Goal: Task Accomplishment & Management: Complete application form

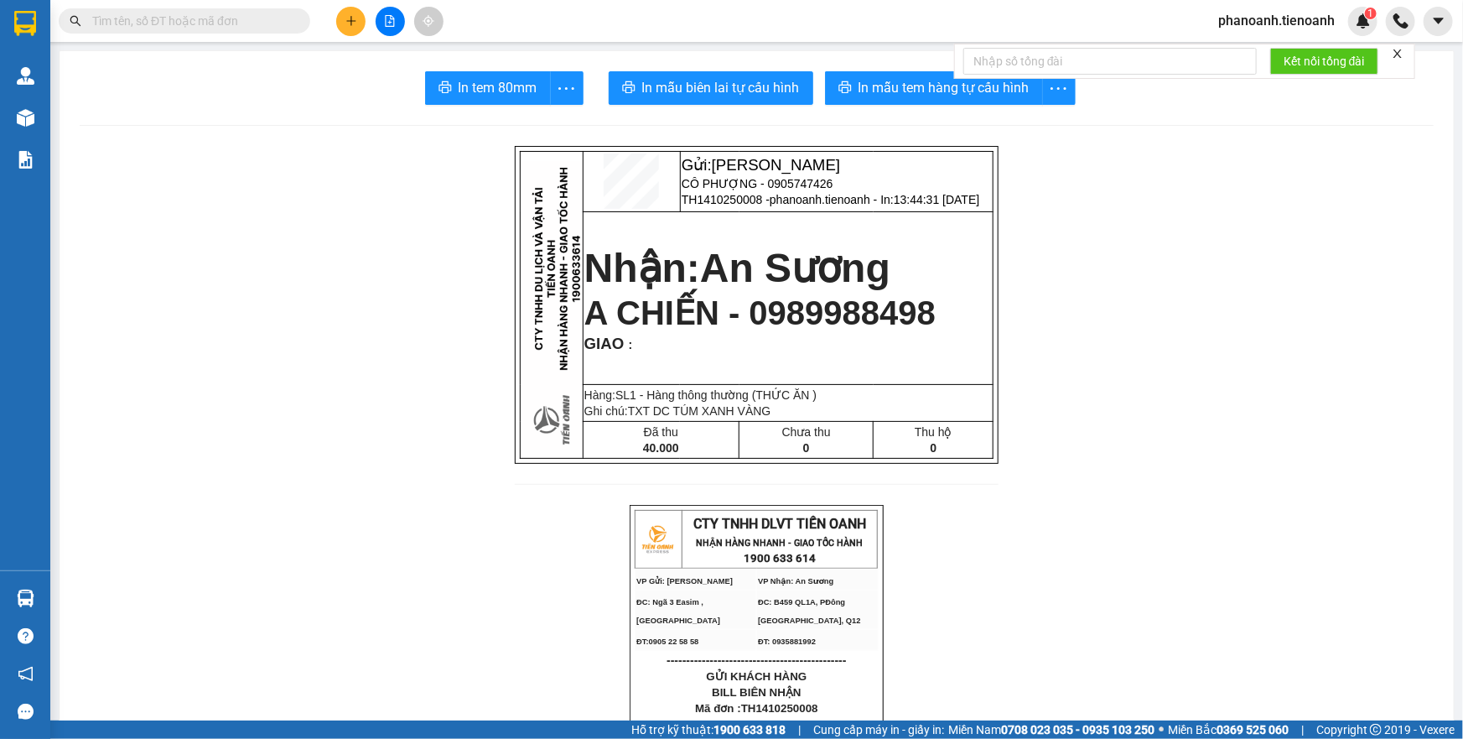
click at [1275, 23] on span "phanoanh.tienoanh" at bounding box center [1276, 20] width 143 height 21
click at [1245, 49] on span "Đăng xuất" at bounding box center [1284, 52] width 108 height 18
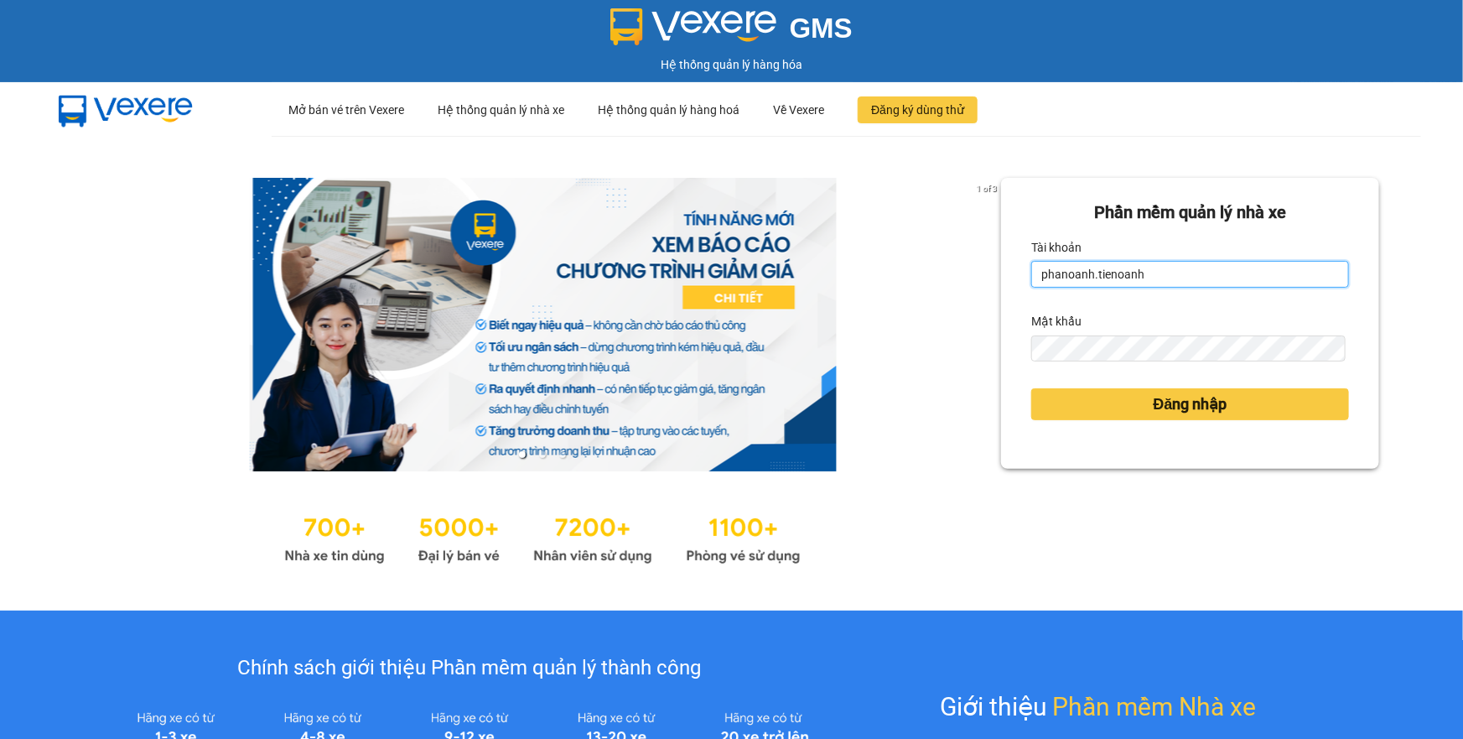
drag, startPoint x: 1174, startPoint y: 274, endPoint x: 1016, endPoint y: 286, distance: 158.1
click at [1016, 286] on div "Phần mềm quản lý nhà xe Tài khoản phanoanh.tienoanh Mật khẩu Đăng nhập" at bounding box center [1190, 323] width 378 height 291
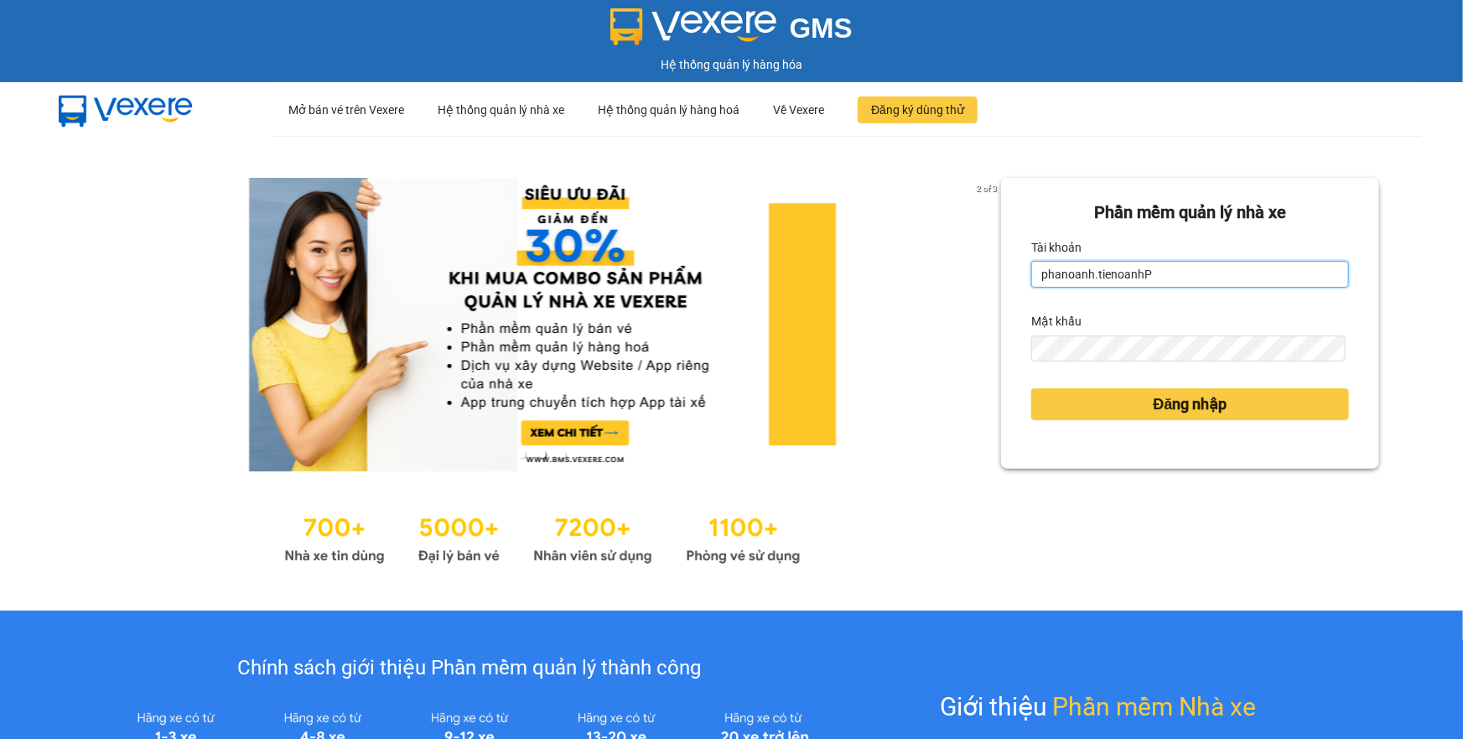
drag, startPoint x: 1157, startPoint y: 282, endPoint x: 947, endPoint y: 296, distance: 210.1
click at [947, 296] on div "2 of 3 Phần mềm quản lý nhà xe Tài khoản phanoanh.tienoanhP Mật khẩu Đăng nhập" at bounding box center [731, 373] width 1463 height 475
drag, startPoint x: 1185, startPoint y: 271, endPoint x: 928, endPoint y: 293, distance: 257.6
click at [928, 293] on div "2 of 3 Phần mềm quản lý nhà xe Tài khoản phanoanh.tienoanhPPHA Mật khẩu Đăng nh…" at bounding box center [731, 373] width 1463 height 475
drag, startPoint x: 1205, startPoint y: 283, endPoint x: 1006, endPoint y: 300, distance: 199.4
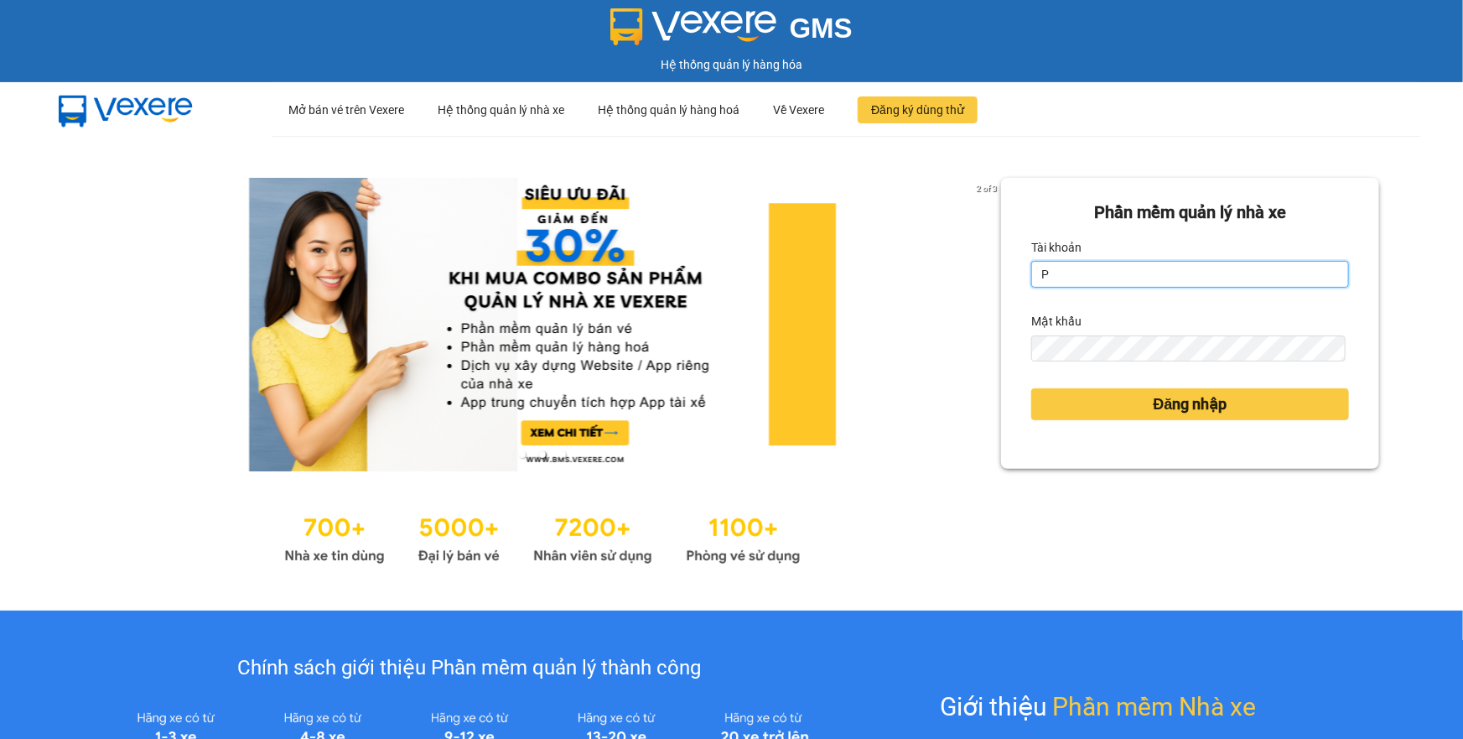
click at [1006, 300] on div "Phần mềm quản lý nhà xe Tài khoản P Mật khẩu Đăng nhập" at bounding box center [1190, 323] width 378 height 291
type input "phamthao.tienoanh"
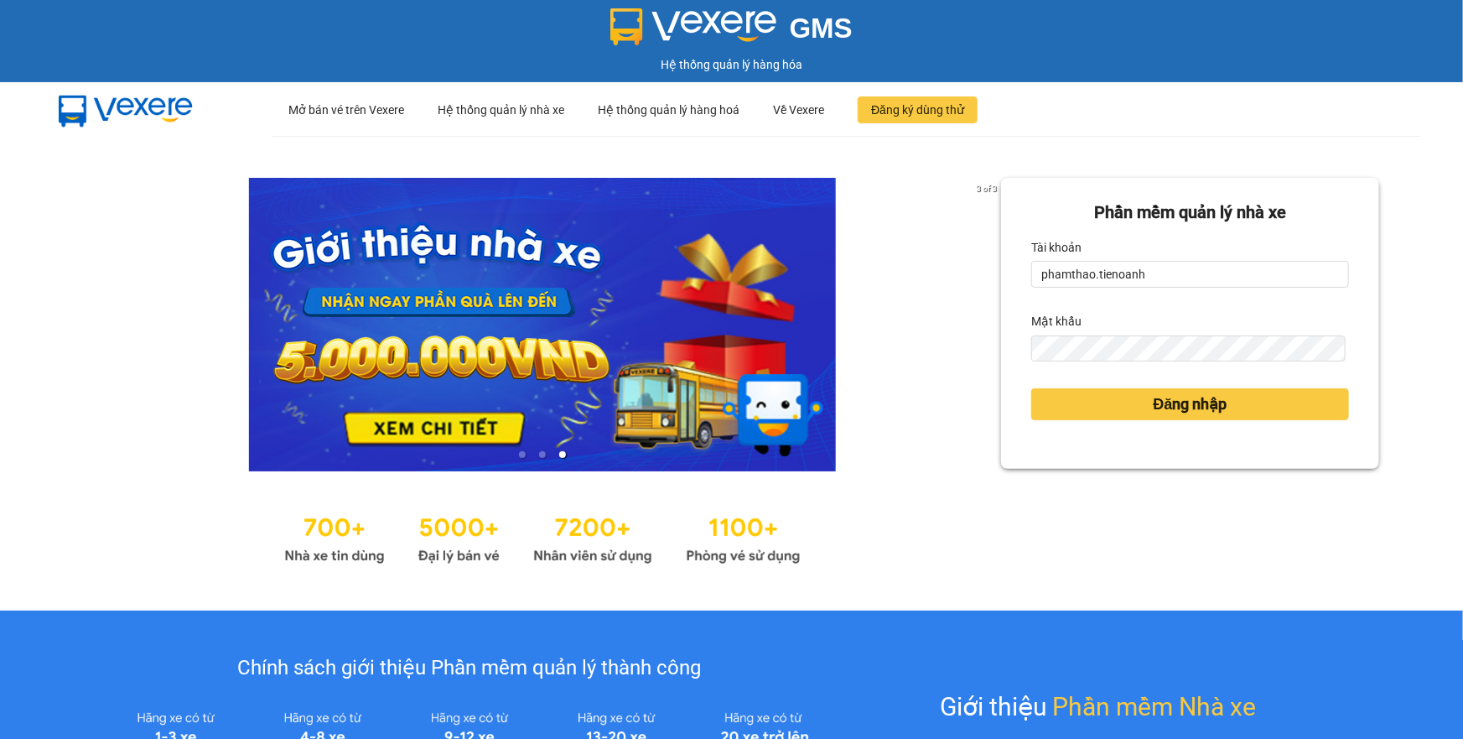
click at [1076, 382] on div "Đăng nhập" at bounding box center [1190, 403] width 318 height 45
click at [1074, 407] on button "Đăng nhập" at bounding box center [1190, 404] width 318 height 32
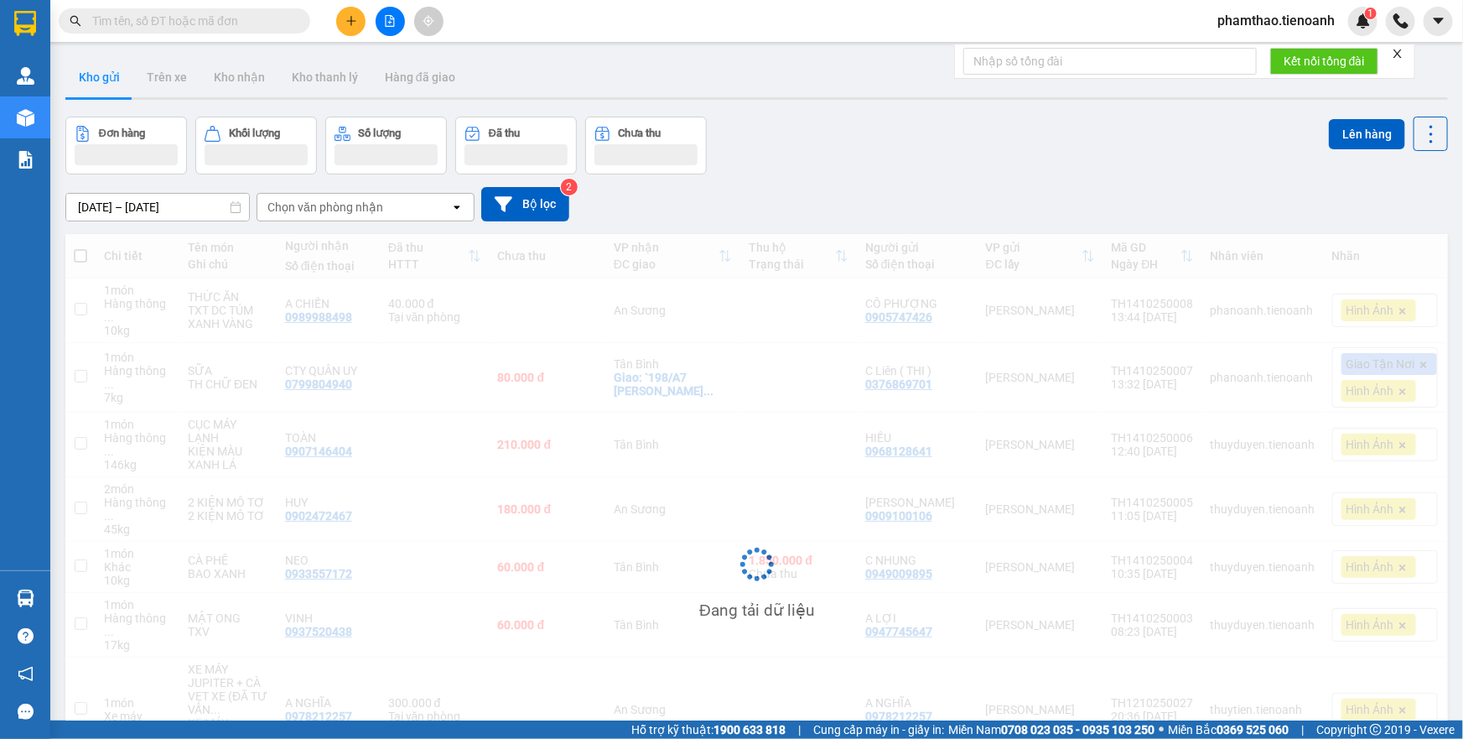
click at [345, 18] on icon "plus" at bounding box center [351, 21] width 12 height 12
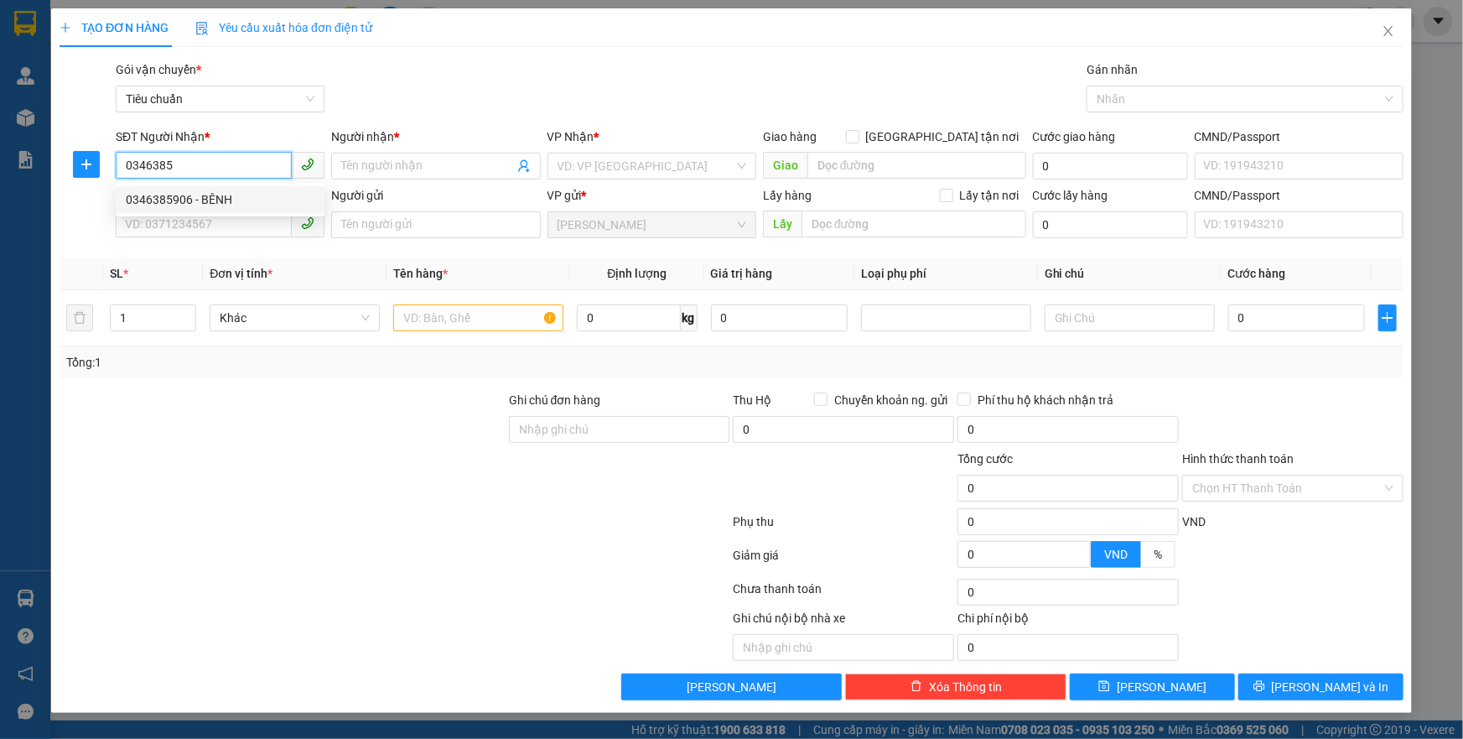
click at [214, 200] on div "0346385906 - BÊNH" at bounding box center [220, 199] width 189 height 18
type input "0346385906"
type input "BÊNH"
type input "90.000"
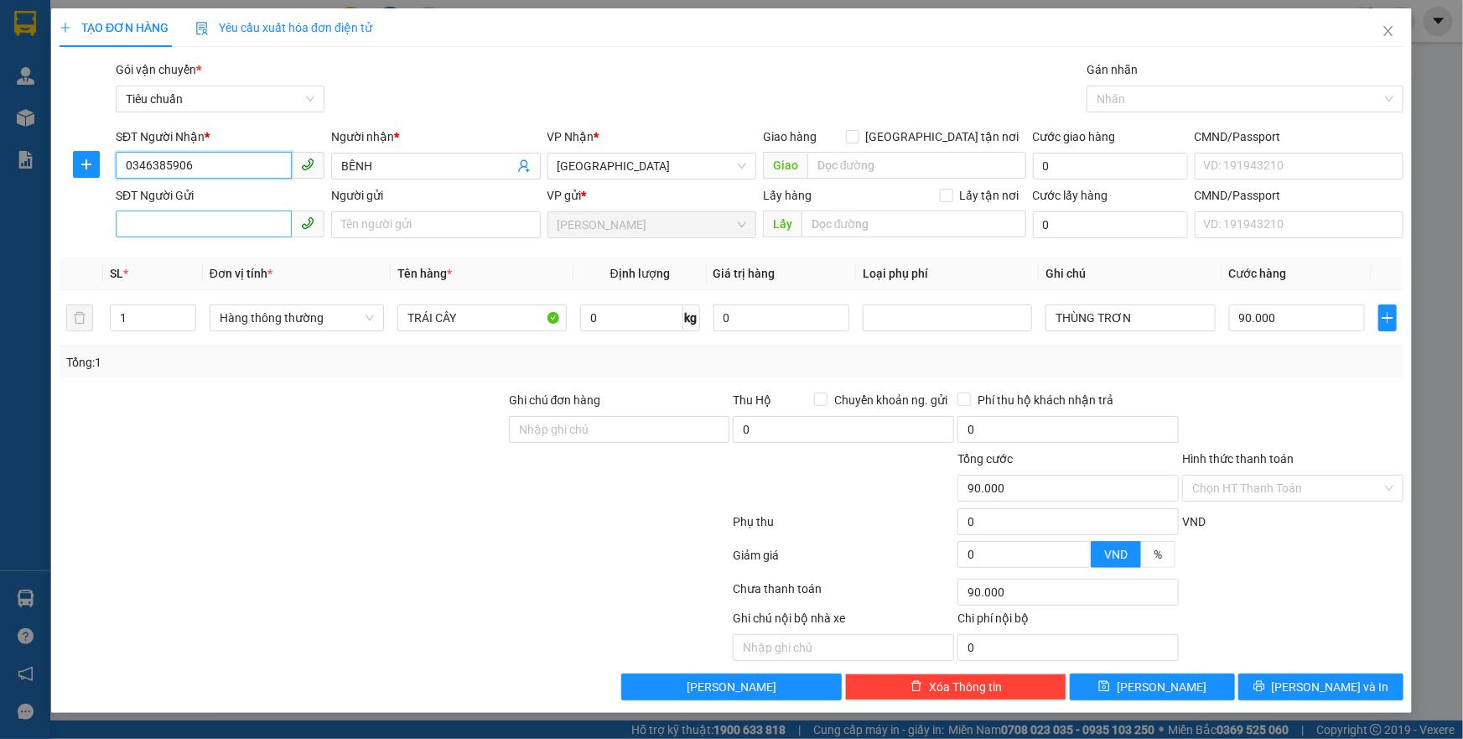
type input "0346385906"
click at [255, 221] on input "SĐT Người Gửi" at bounding box center [204, 223] width 176 height 27
click at [231, 251] on div "0987513975 - C TÍN" at bounding box center [220, 258] width 189 height 18
type input "0987513975"
type input "C TÍN"
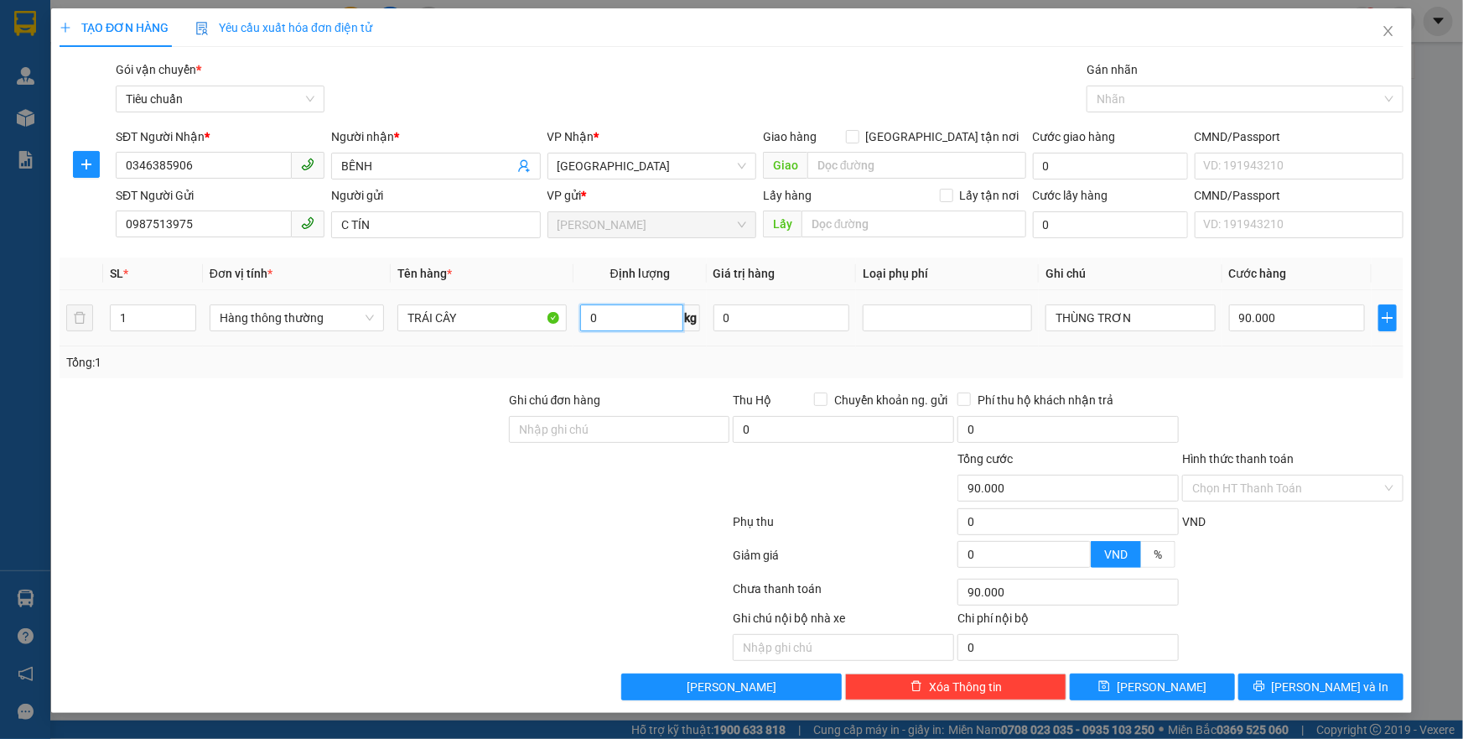
drag, startPoint x: 619, startPoint y: 314, endPoint x: 800, endPoint y: 302, distance: 181.5
click at [620, 314] on input "0" at bounding box center [631, 317] width 103 height 27
type input "25"
type input "60.000"
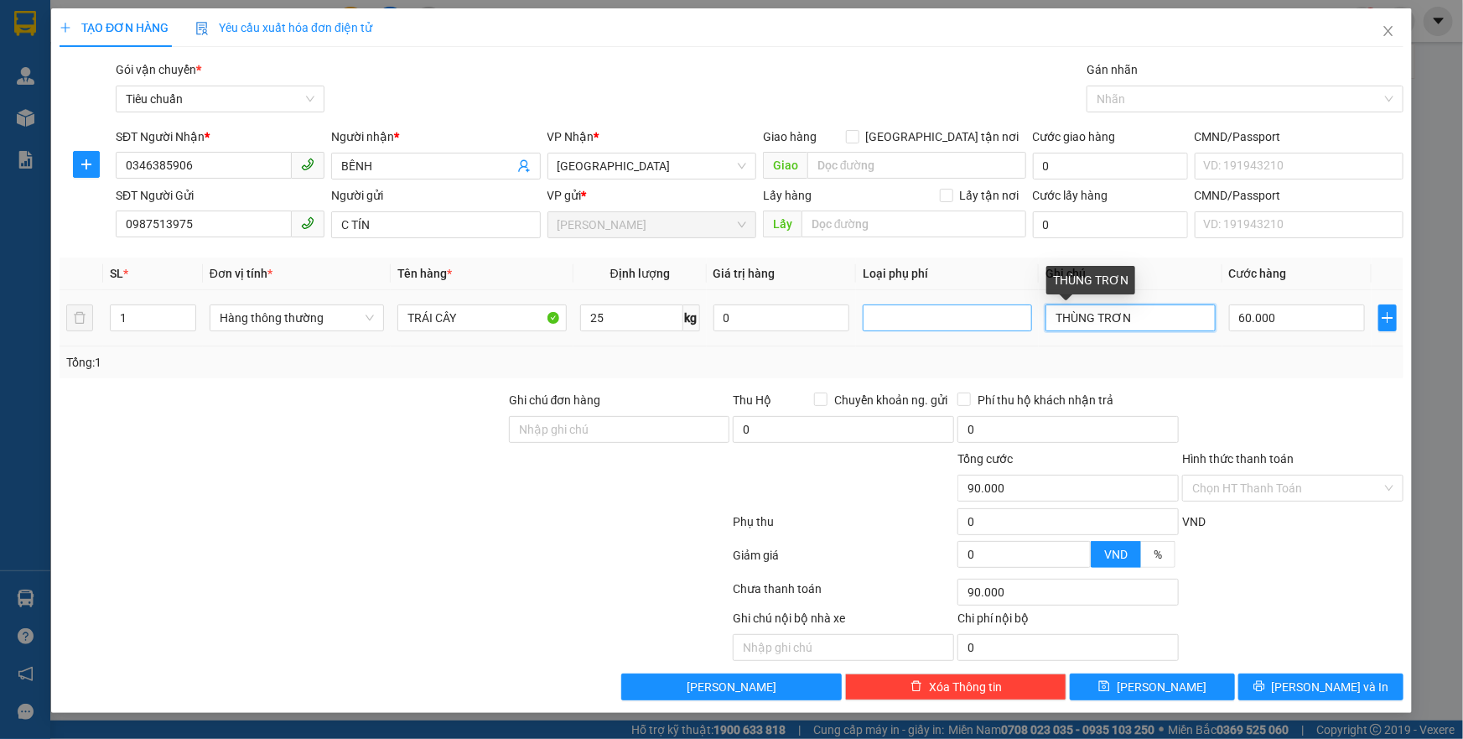
type input "60.000"
drag, startPoint x: 1178, startPoint y: 319, endPoint x: 1002, endPoint y: 328, distance: 176.3
click at [1002, 328] on tr "1 Hàng thông thường TRÁI CÂY 25 kg 0 THÙNG TRƠN 60.000" at bounding box center [732, 318] width 1344 height 56
type input "2 BỌC NILONG TRẮNG"
click at [1300, 327] on input "60.000" at bounding box center [1297, 317] width 137 height 27
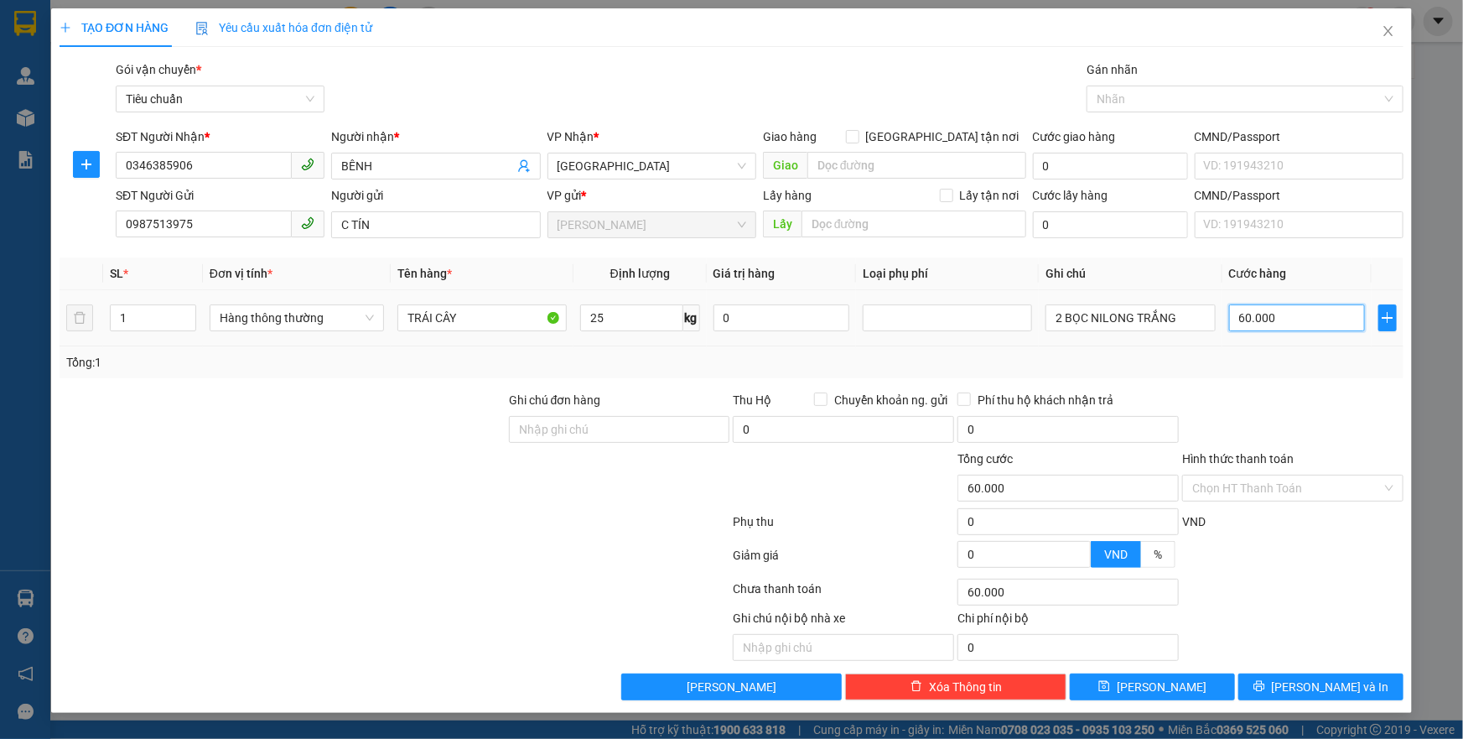
type input "1"
type input "12"
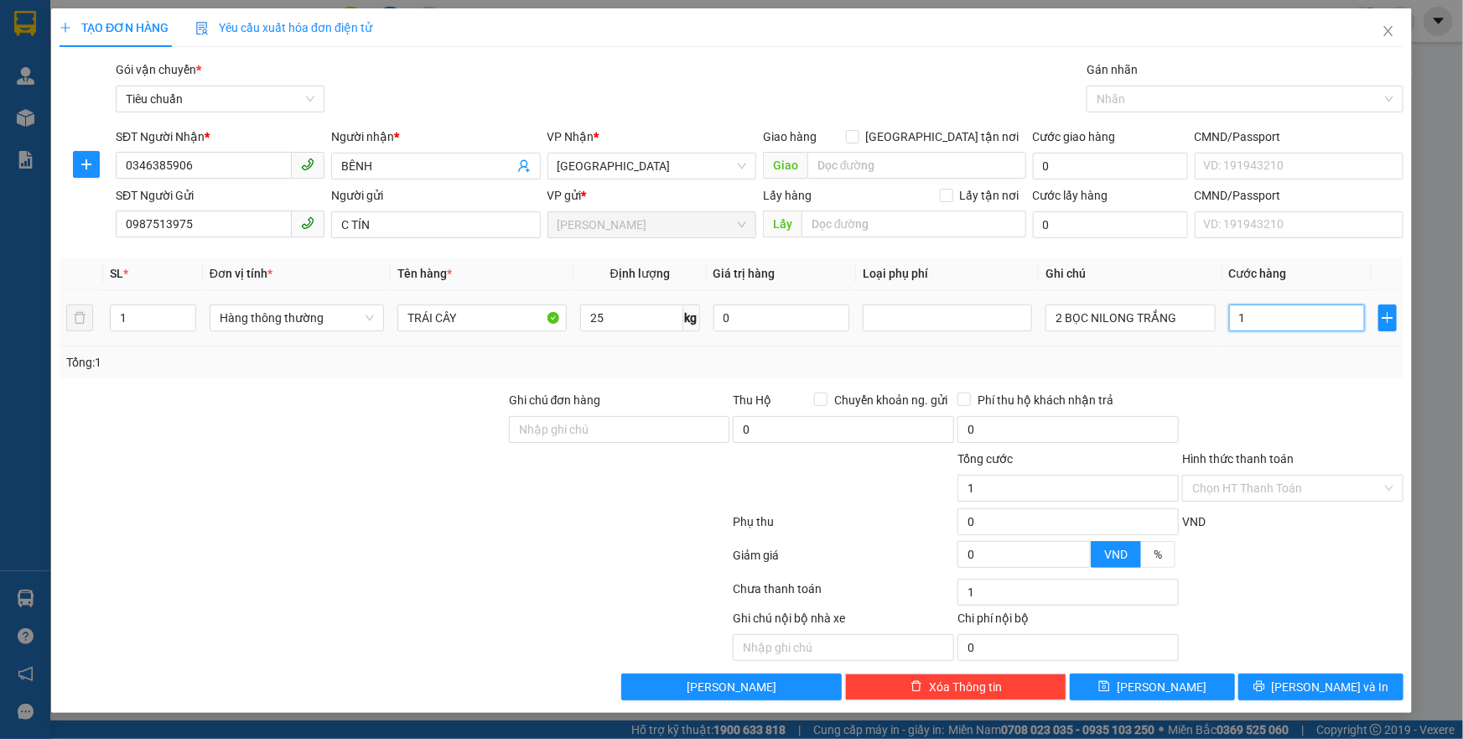
type input "12"
type input "120"
type input "120.000"
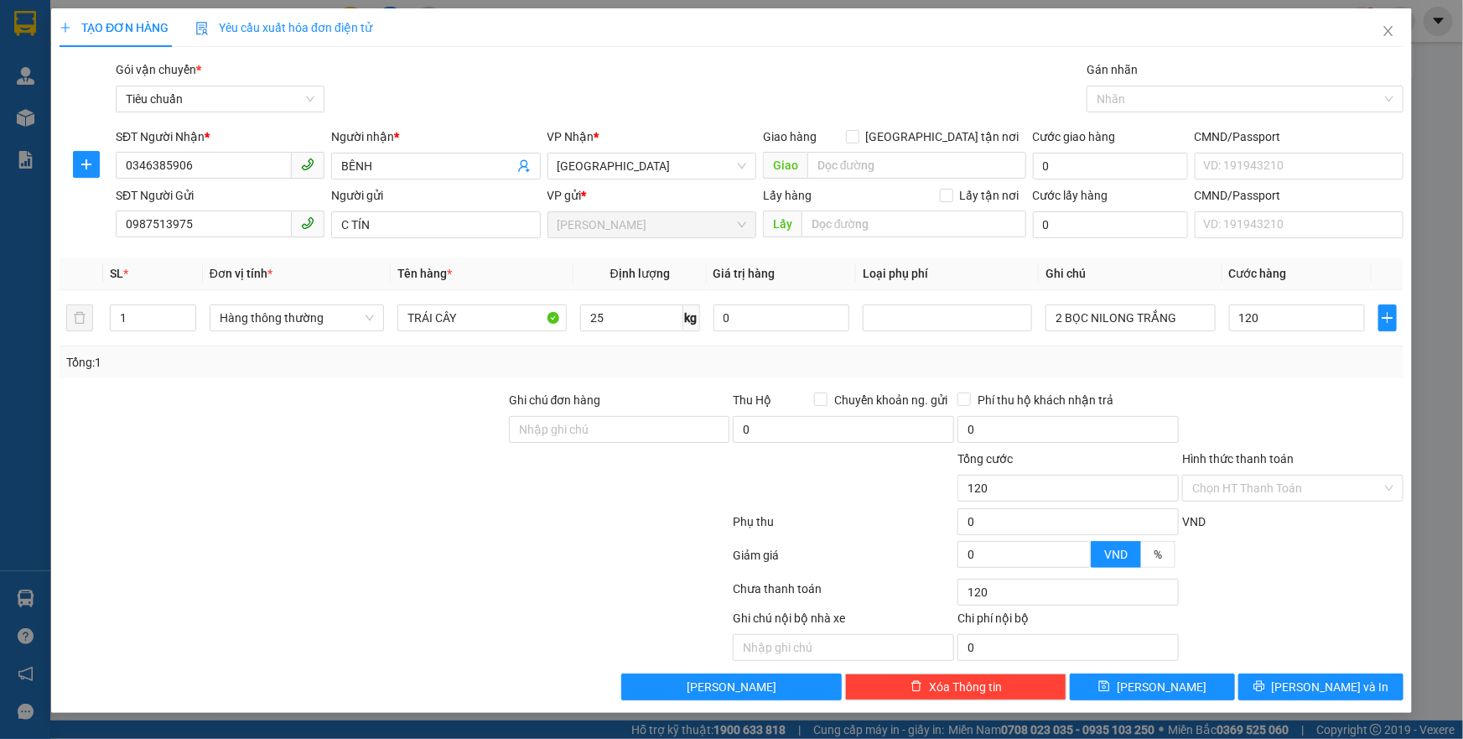
type input "120.000"
click at [1284, 374] on div "Tổng: 1" at bounding box center [732, 362] width 1344 height 32
drag, startPoint x: 140, startPoint y: 316, endPoint x: 48, endPoint y: 320, distance: 92.3
click at [48, 320] on div "TẠO ĐƠN HÀNG Yêu cầu xuất hóa đơn điện tử Transit Pickup Surcharge Ids Transit …" at bounding box center [731, 369] width 1463 height 739
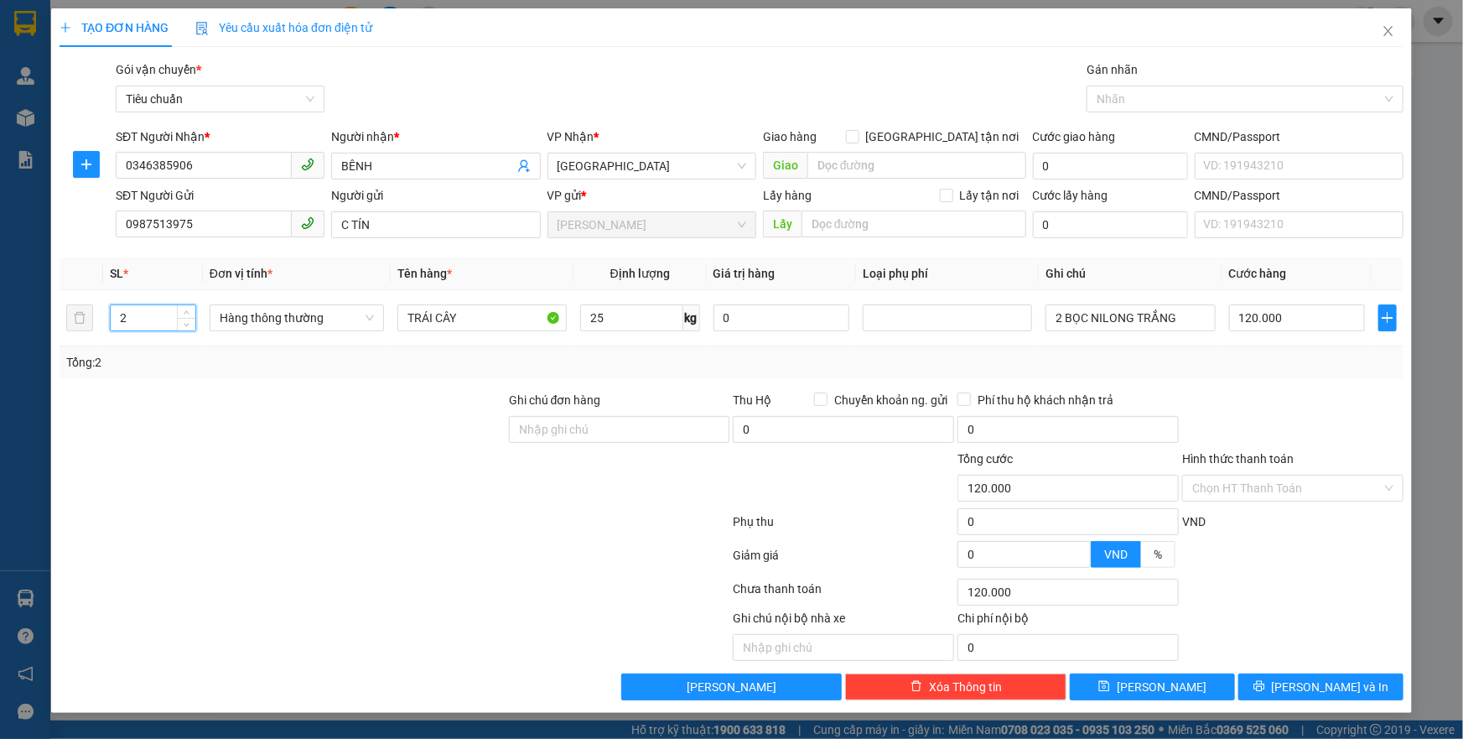
type input "2"
drag, startPoint x: 468, startPoint y: 524, endPoint x: 1369, endPoint y: 383, distance: 912.2
click at [522, 511] on div at bounding box center [394, 525] width 673 height 34
type input "60.000"
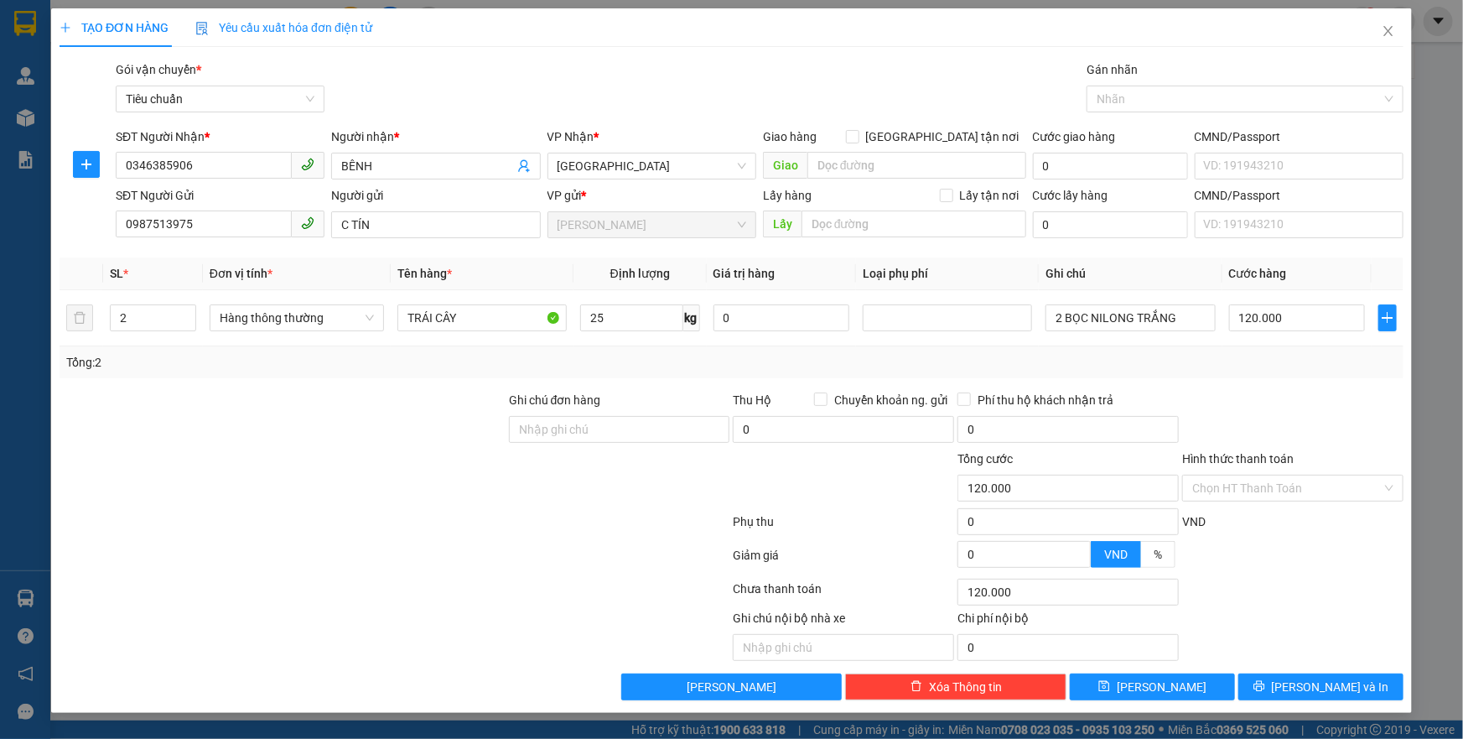
type input "60.000"
click at [1369, 383] on div "Transit Pickup Surcharge Ids Transit Deliver Surcharge Ids Transit Deliver Surc…" at bounding box center [732, 380] width 1344 height 640
click at [1294, 315] on input "60.000" at bounding box center [1297, 317] width 137 height 27
type input "1"
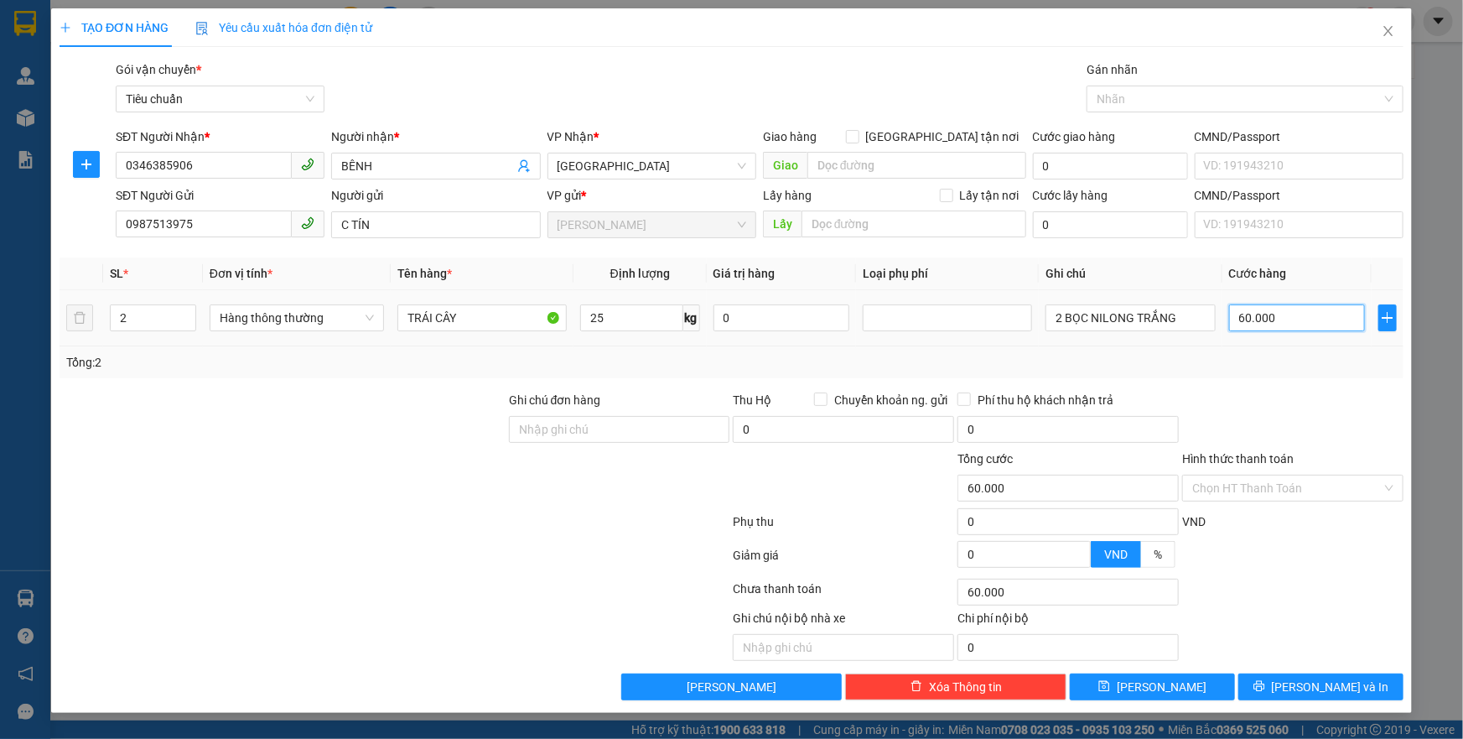
type input "1"
type input "12"
type input "120"
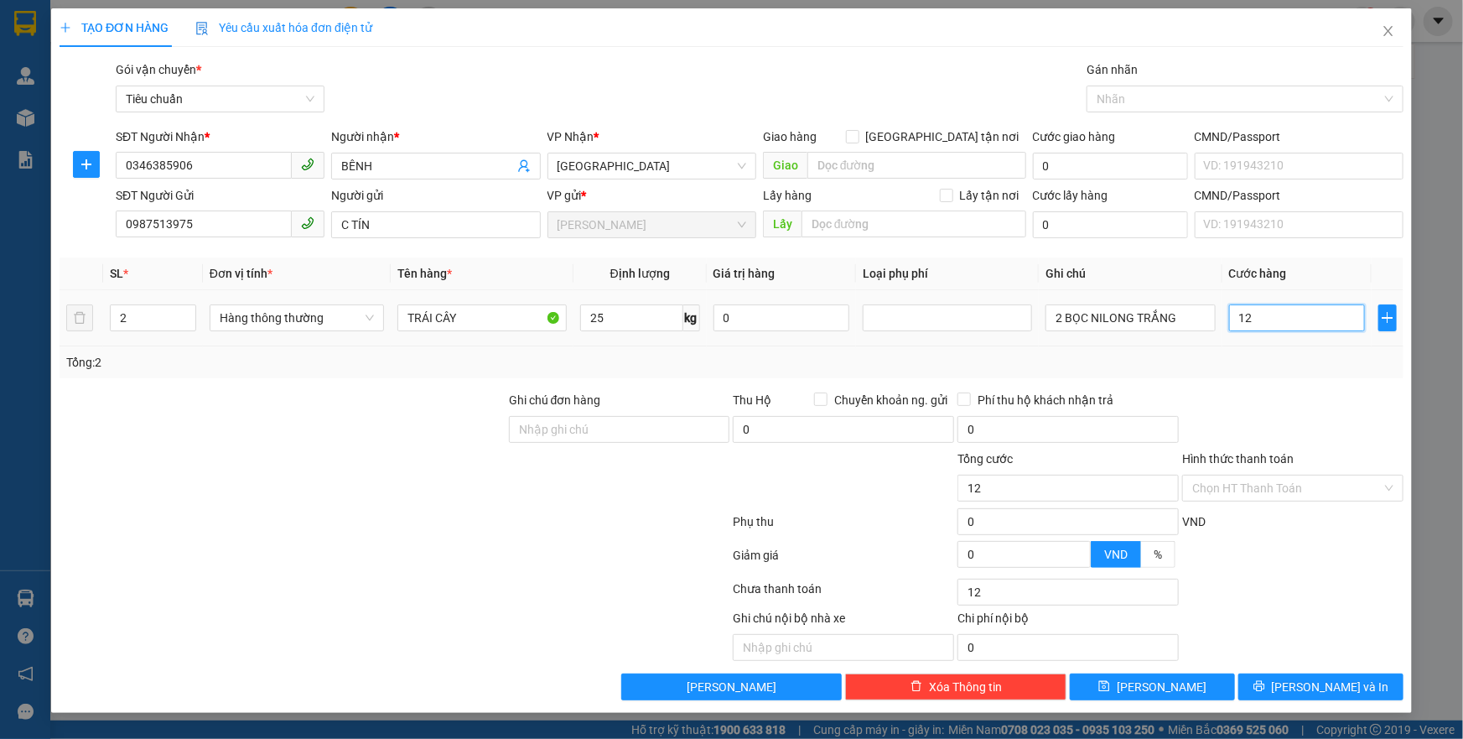
type input "120"
type input "120.000"
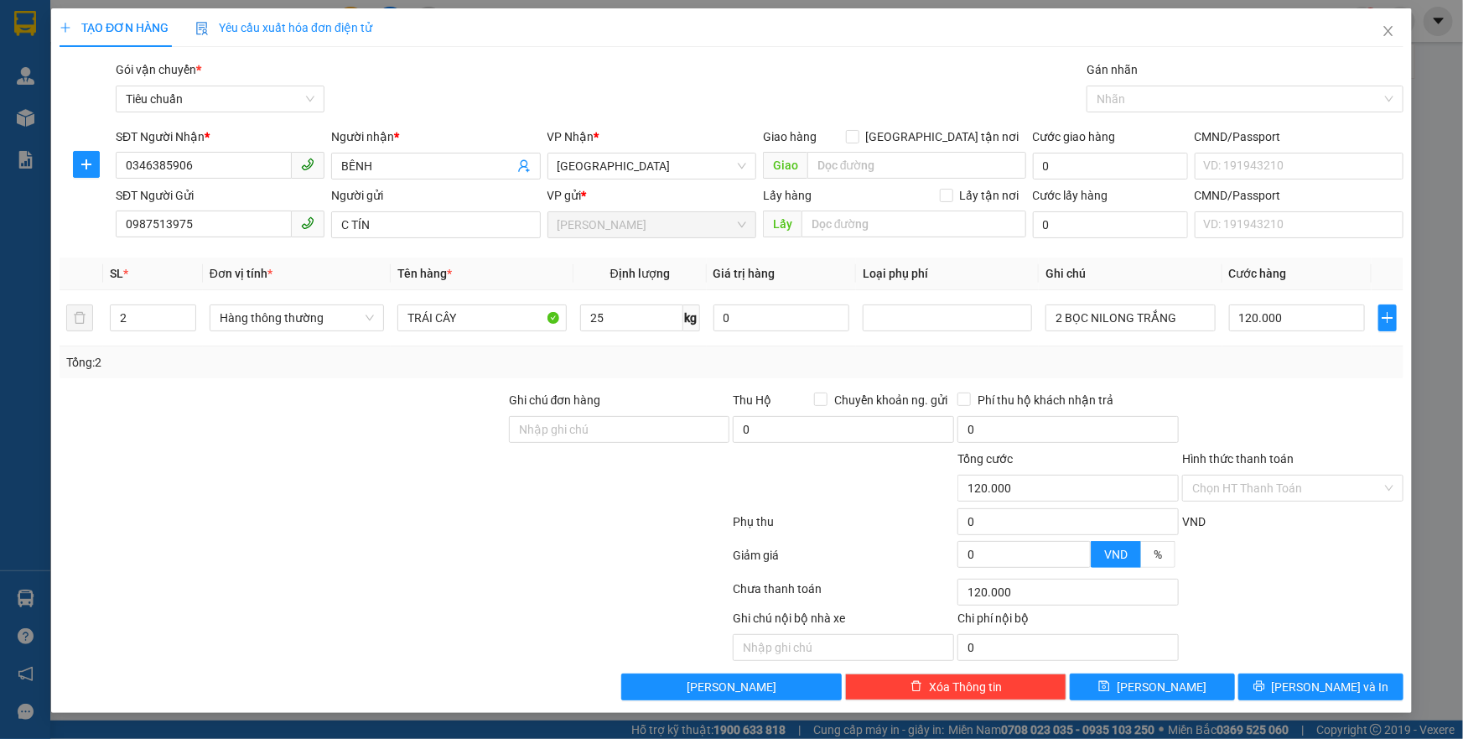
drag, startPoint x: 1255, startPoint y: 388, endPoint x: 1257, endPoint y: 407, distance: 19.4
click at [1255, 391] on div "Transit Pickup Surcharge Ids Transit Deliver Surcharge Ids Transit Deliver Surc…" at bounding box center [732, 380] width 1344 height 640
click at [1290, 698] on div "TẠO ĐƠN HÀNG Yêu cầu xuất hóa đơn điện tử Transit Pickup Surcharge Ids Transit …" at bounding box center [731, 360] width 1361 height 704
drag, startPoint x: 1292, startPoint y: 692, endPoint x: 1227, endPoint y: 412, distance: 286.6
click at [1265, 690] on span "printer" at bounding box center [1259, 686] width 12 height 13
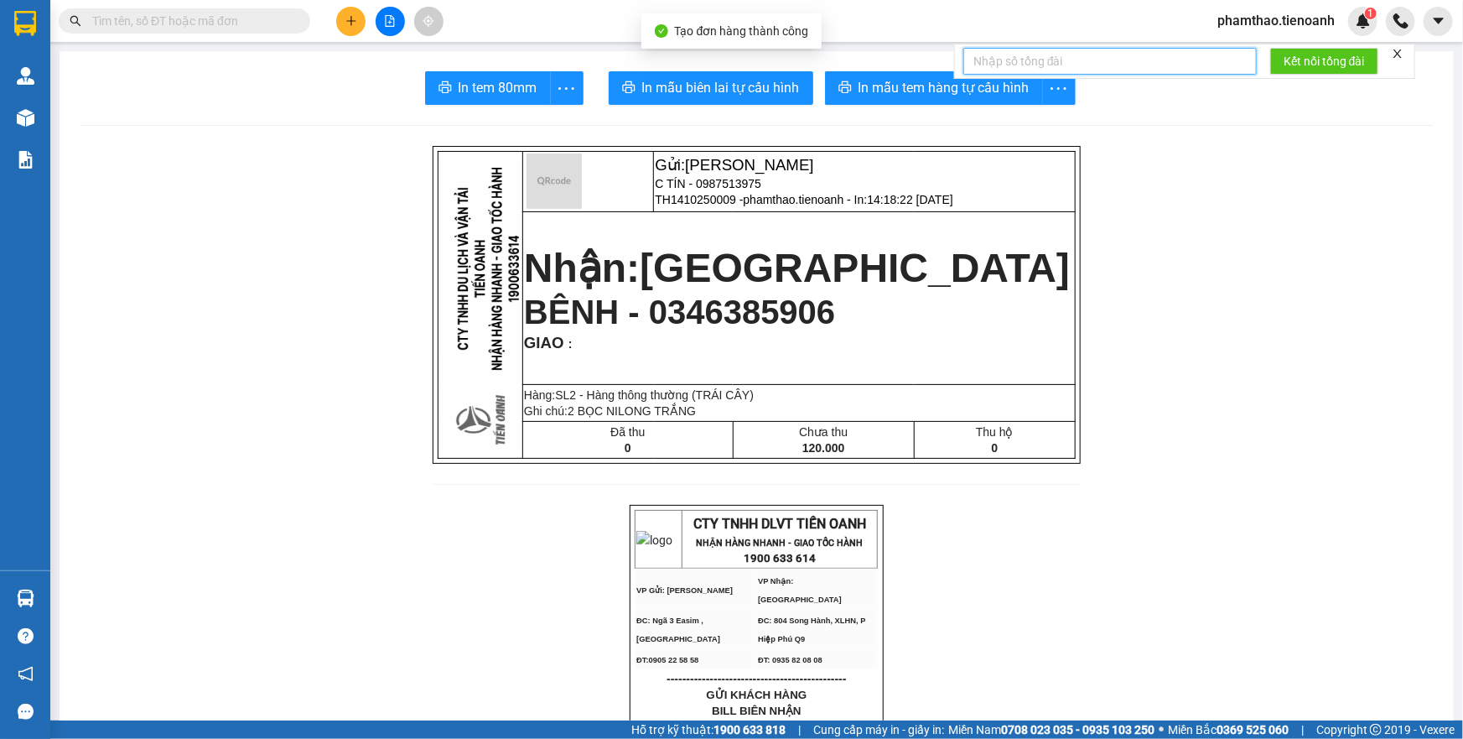
click at [963, 60] on input "text" at bounding box center [1109, 61] width 293 height 27
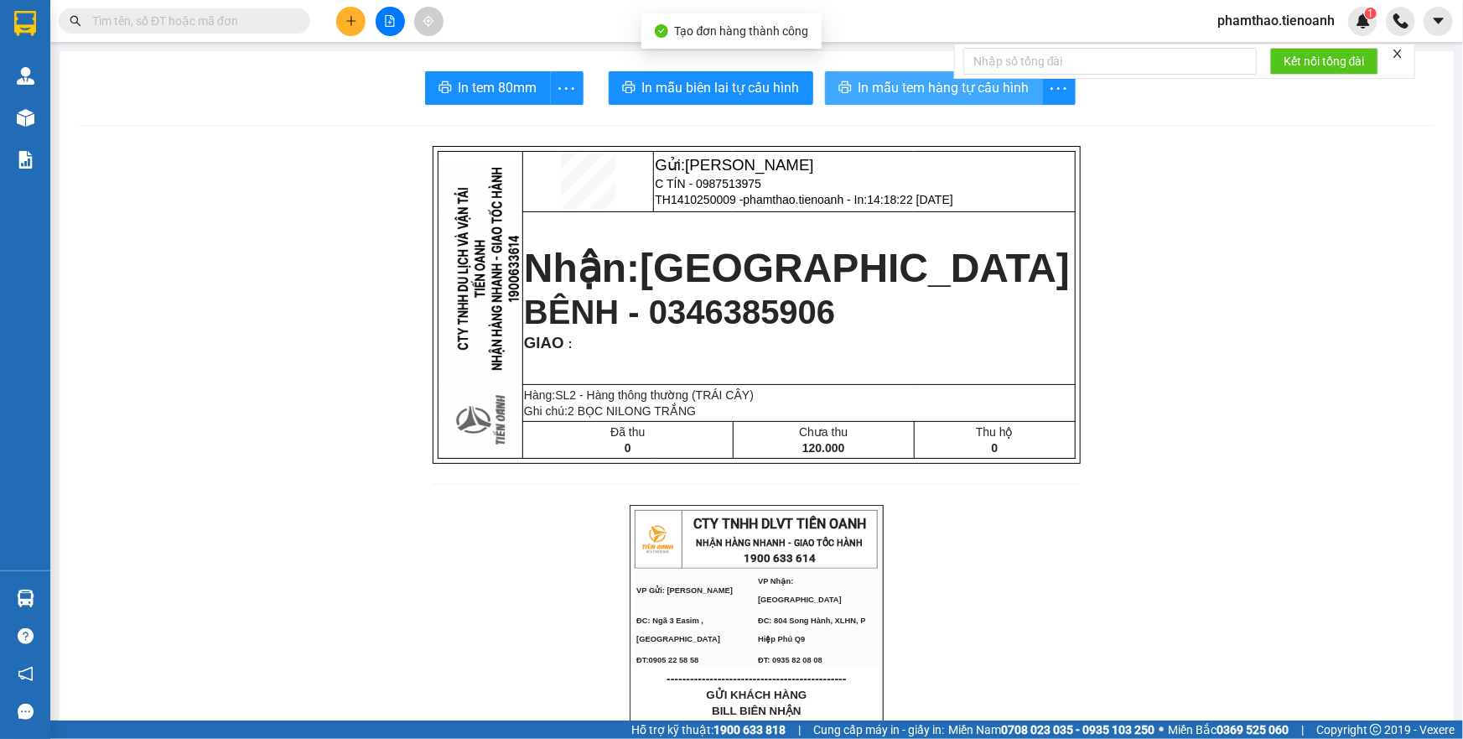
click at [941, 79] on span "In mẫu tem hàng tự cấu hình" at bounding box center [944, 87] width 171 height 21
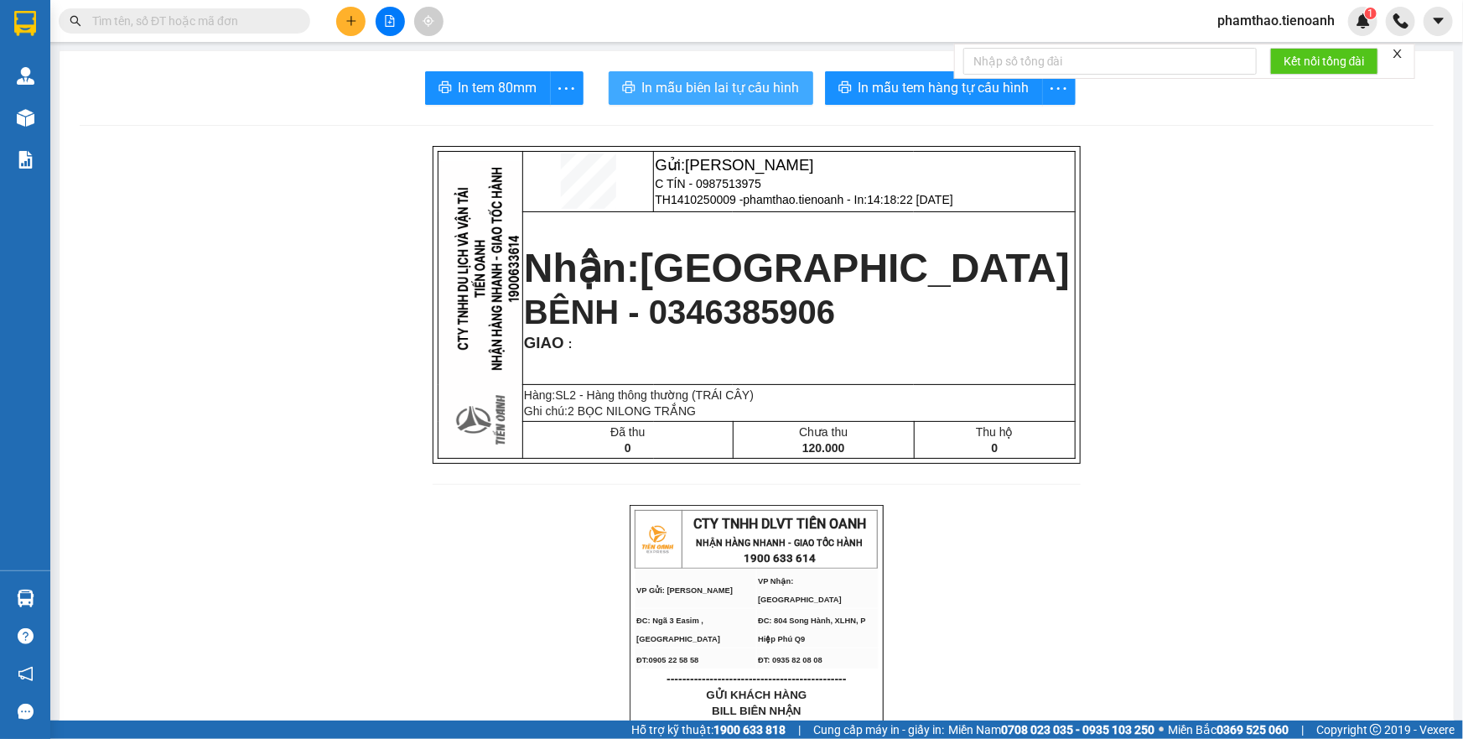
drag, startPoint x: 656, startPoint y: 88, endPoint x: 1016, endPoint y: 485, distance: 536.6
click at [674, 93] on span "In mẫu biên lai tự cấu hình" at bounding box center [721, 87] width 158 height 21
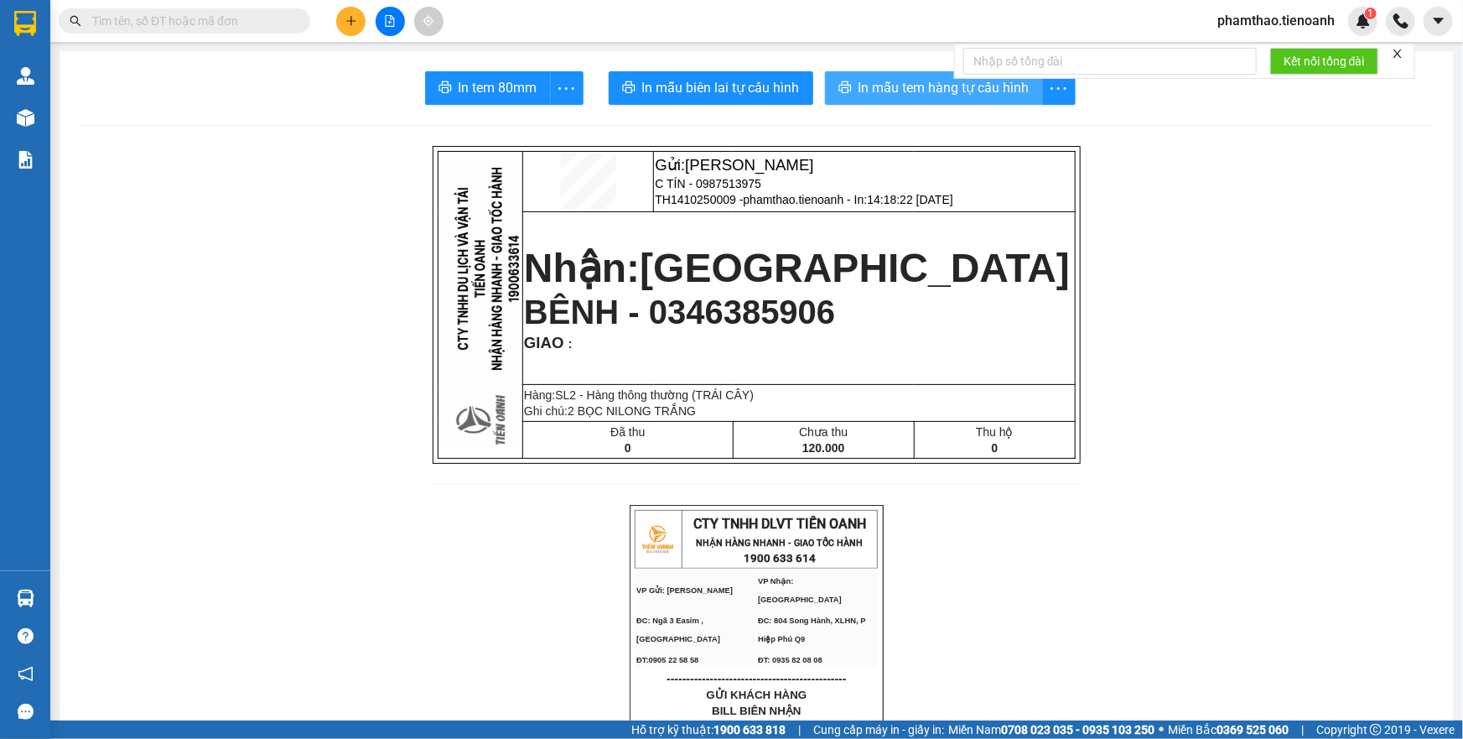
drag, startPoint x: 926, startPoint y: 100, endPoint x: 1125, endPoint y: 41, distance: 208.0
click at [926, 97] on button "In mẫu tem hàng tự cấu hình" at bounding box center [934, 88] width 218 height 34
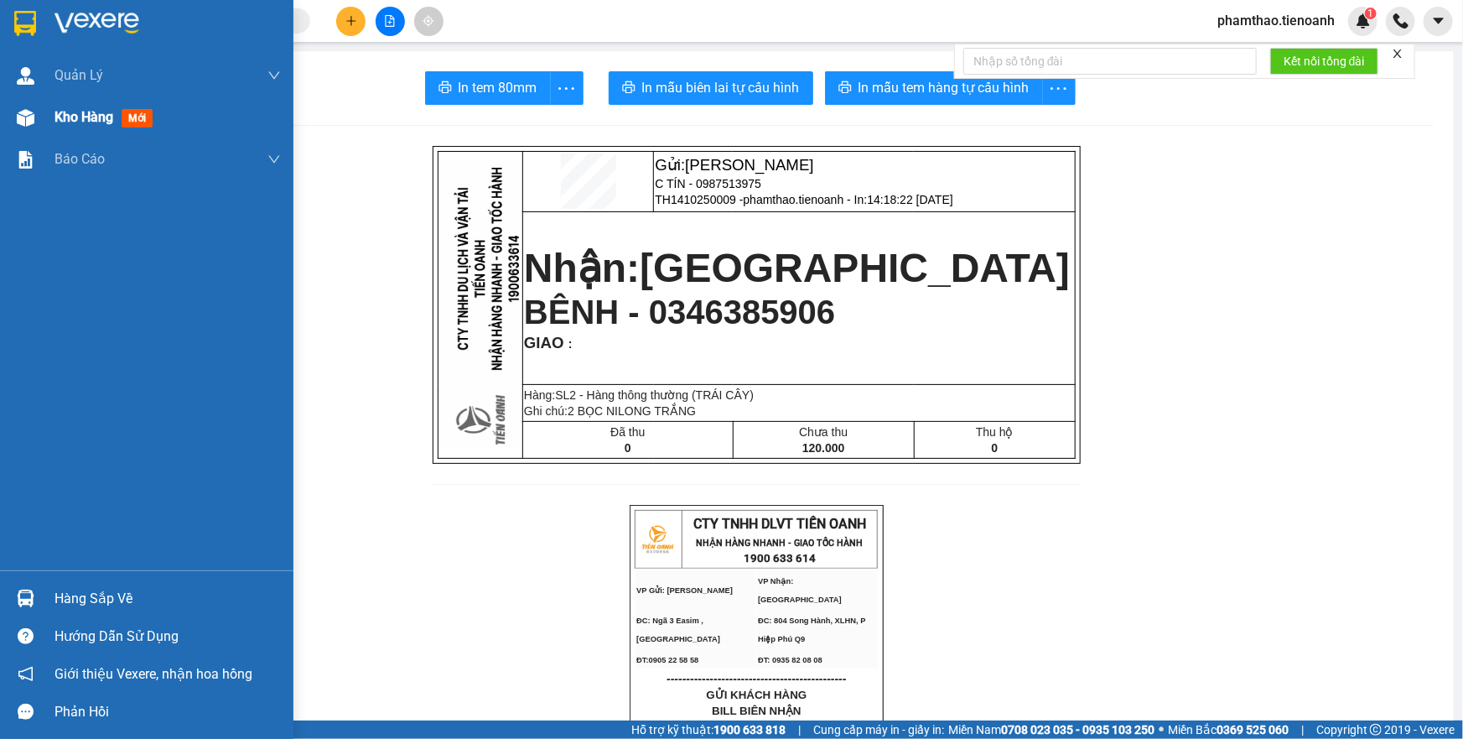
drag, startPoint x: 34, startPoint y: 118, endPoint x: 85, endPoint y: 131, distance: 52.7
click at [35, 117] on div at bounding box center [25, 117] width 29 height 29
click at [45, 114] on div "Kho hàng mới" at bounding box center [146, 117] width 293 height 42
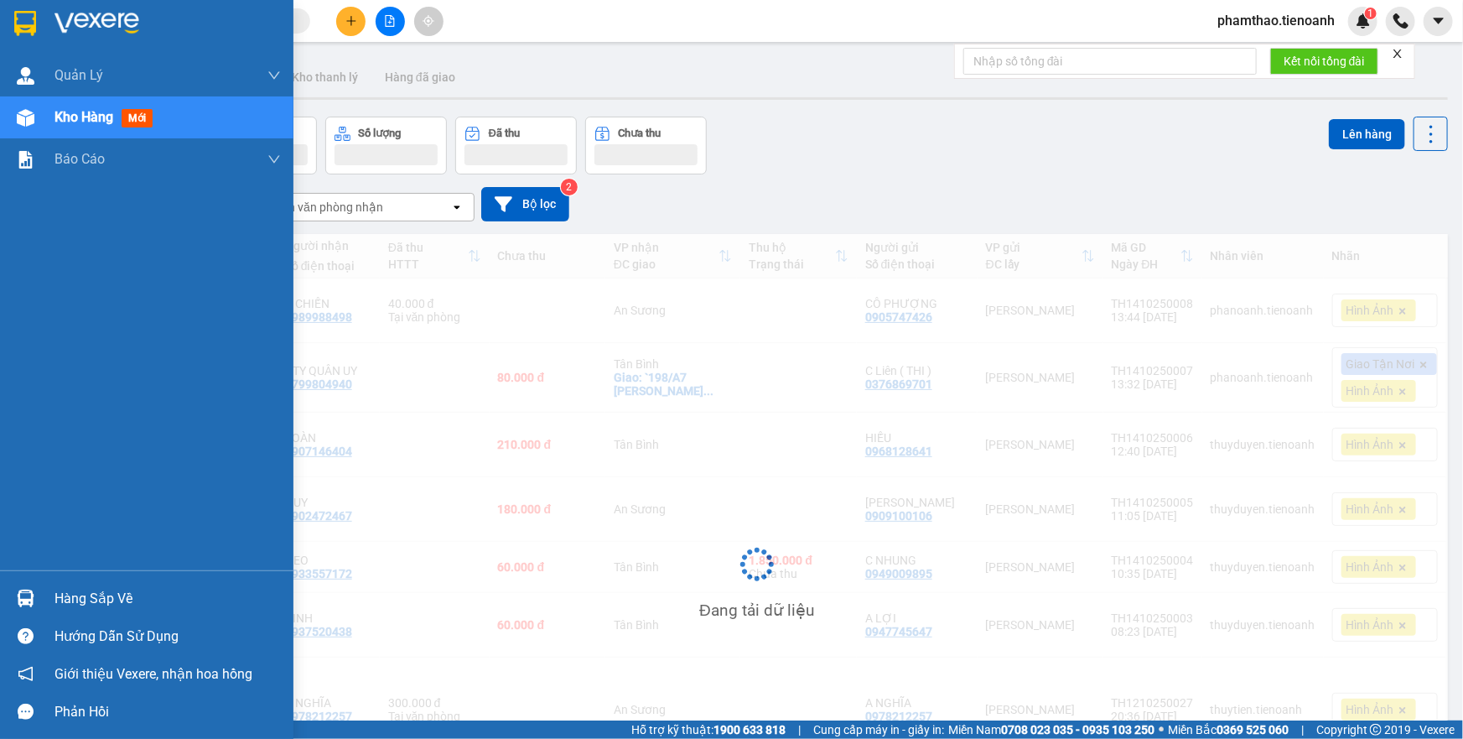
click at [85, 131] on div "Kho hàng mới" at bounding box center [167, 117] width 226 height 42
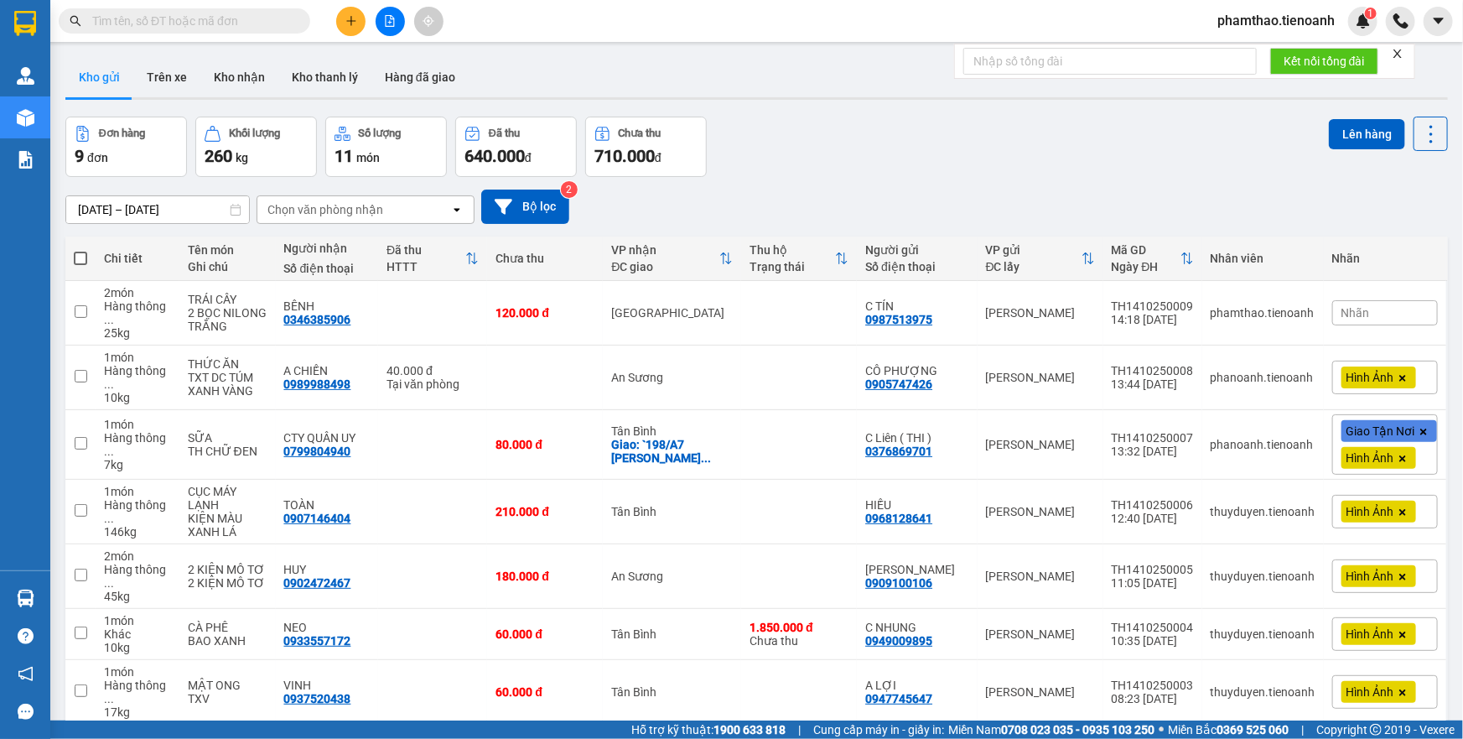
drag, startPoint x: 232, startPoint y: 79, endPoint x: 430, endPoint y: 179, distance: 221.6
click at [234, 80] on button "Kho nhận" at bounding box center [239, 77] width 78 height 40
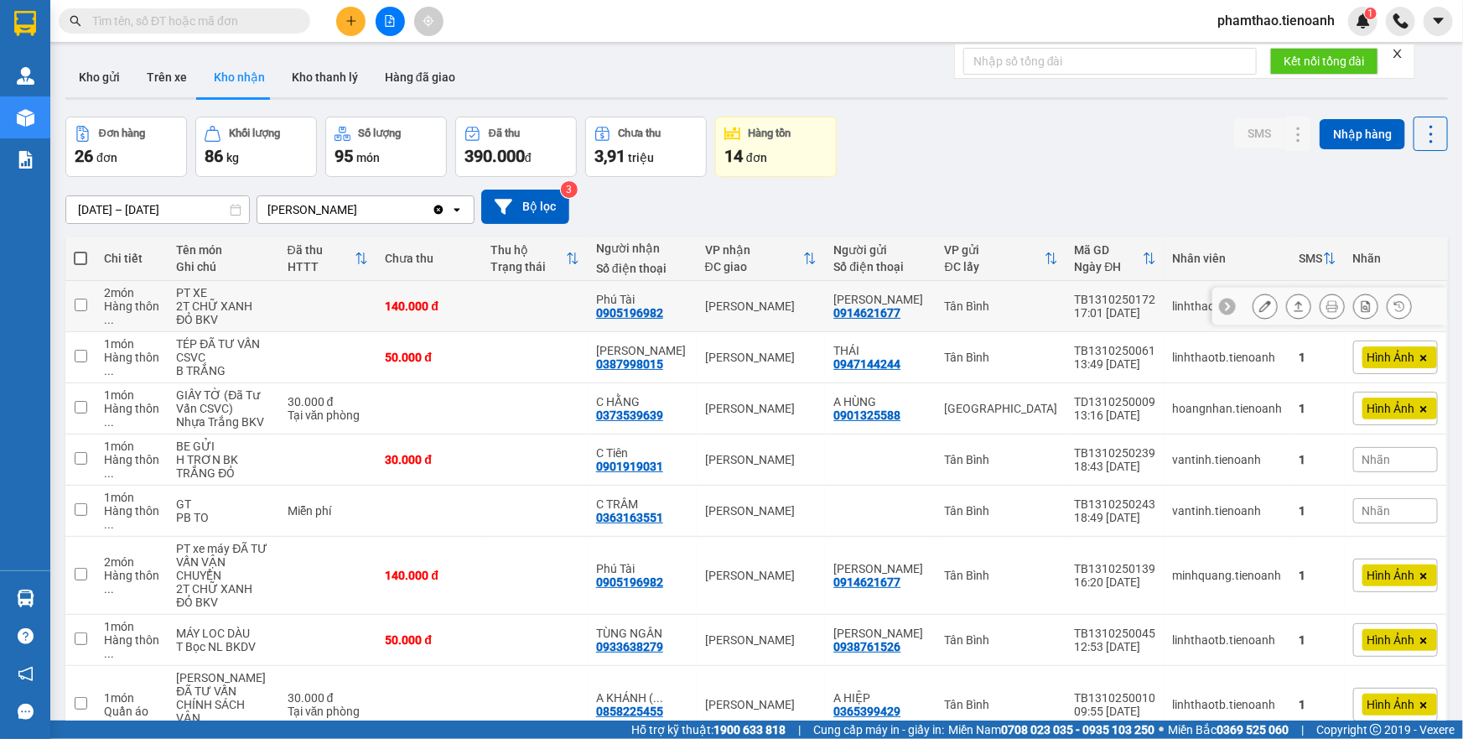
drag, startPoint x: 603, startPoint y: 238, endPoint x: 685, endPoint y: 236, distance: 82.2
click at [708, 281] on tr "2 món Hàng thôn ... PT XE 2T CHỮ XANH ĐỎ BKV 140.000 đ Phú Tài 0905196982 Cư Ku…" at bounding box center [756, 306] width 1383 height 51
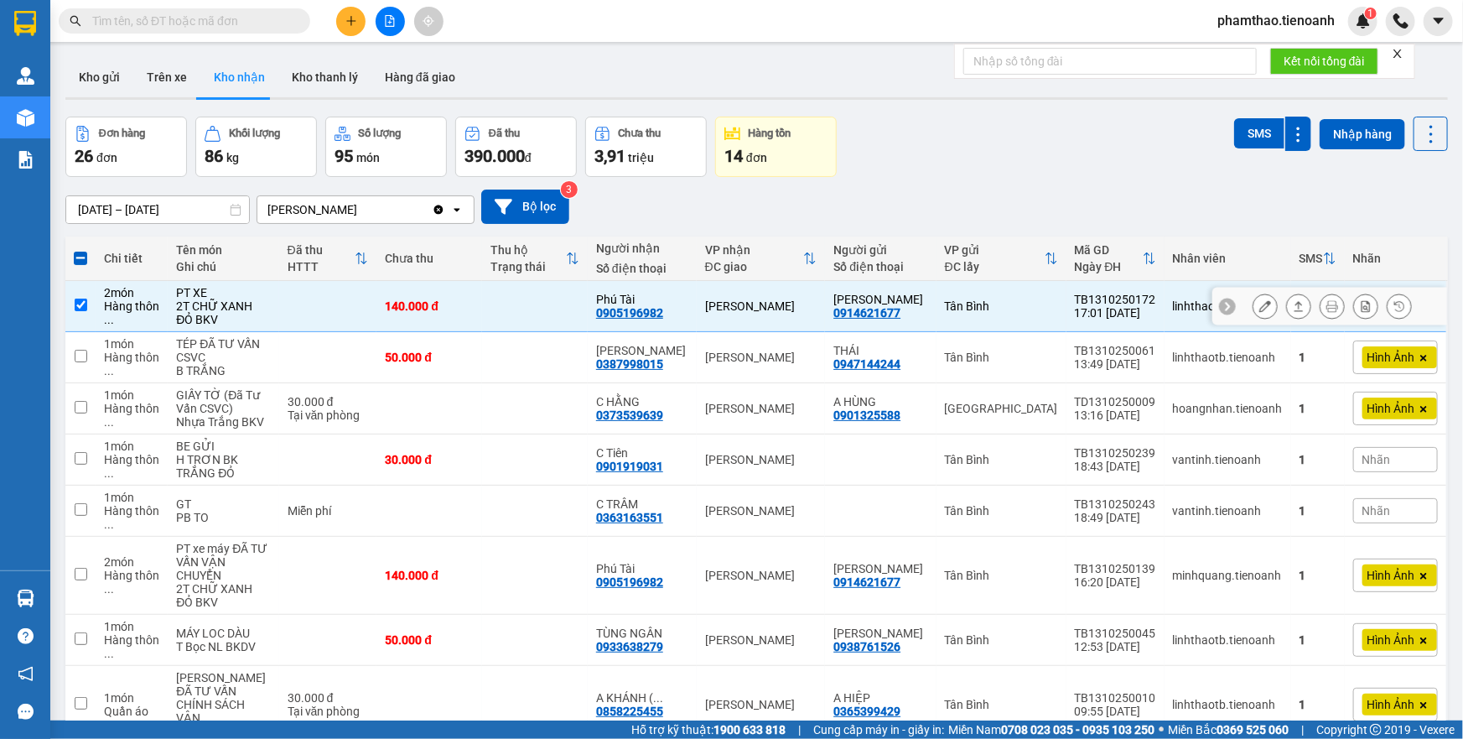
drag, startPoint x: 648, startPoint y: 221, endPoint x: 628, endPoint y: 243, distance: 29.7
click at [628, 281] on td "Phú Tài 0905196982" at bounding box center [642, 306] width 109 height 51
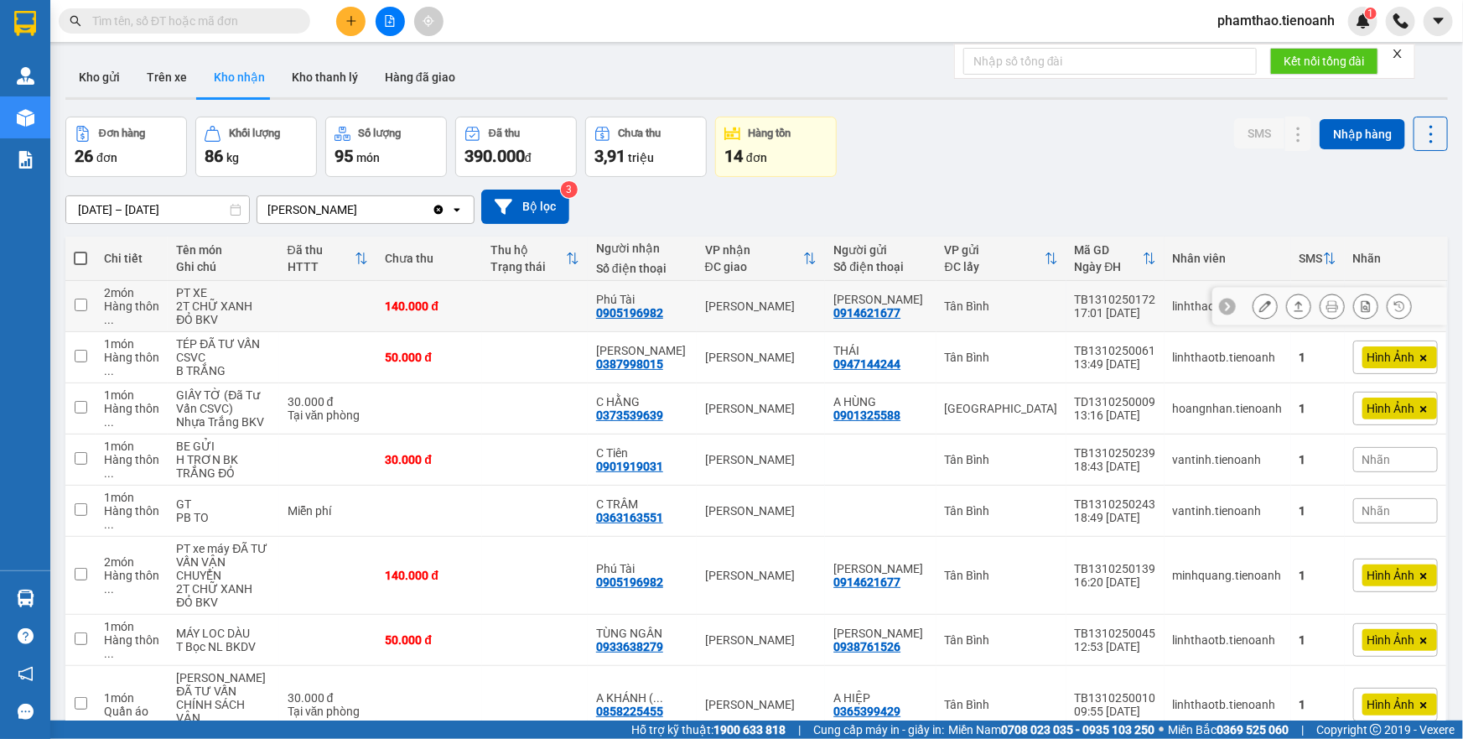
drag, startPoint x: 606, startPoint y: 232, endPoint x: 641, endPoint y: 235, distance: 35.3
click at [680, 293] on div "Phú Tài 0905196982" at bounding box center [642, 306] width 92 height 27
checkbox input "true"
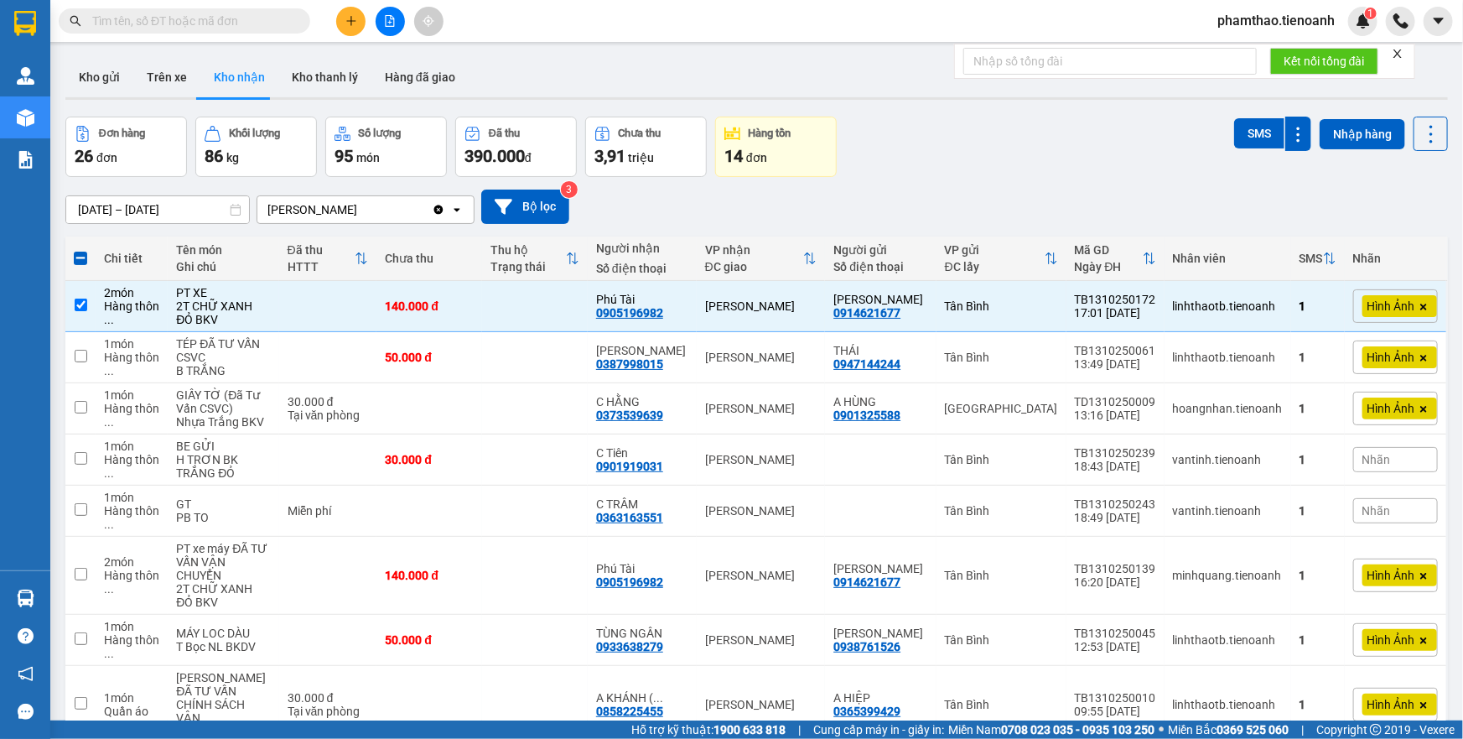
click at [247, 17] on input "text" at bounding box center [191, 21] width 198 height 18
paste input "0905196982"
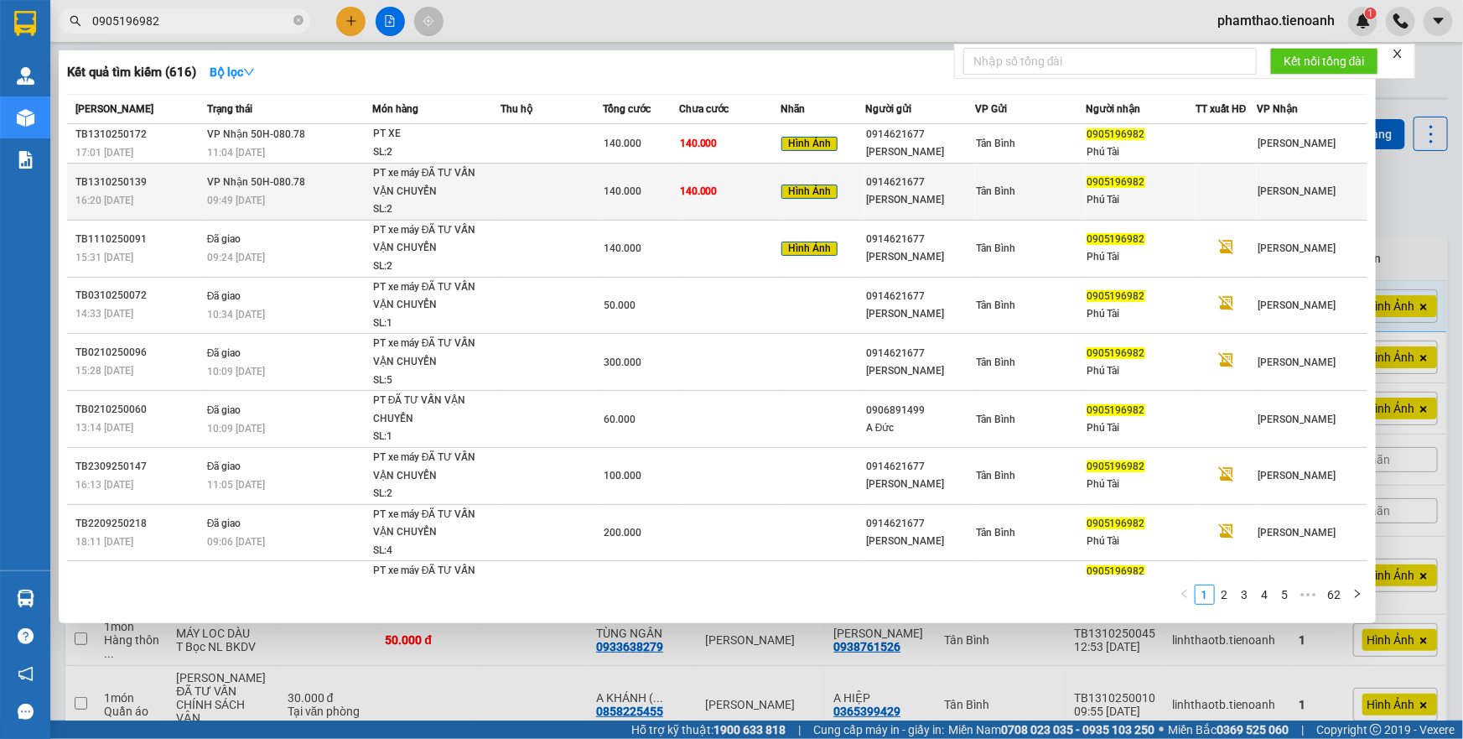
type input "0905196982"
click at [610, 178] on td "140.000" at bounding box center [641, 191] width 76 height 57
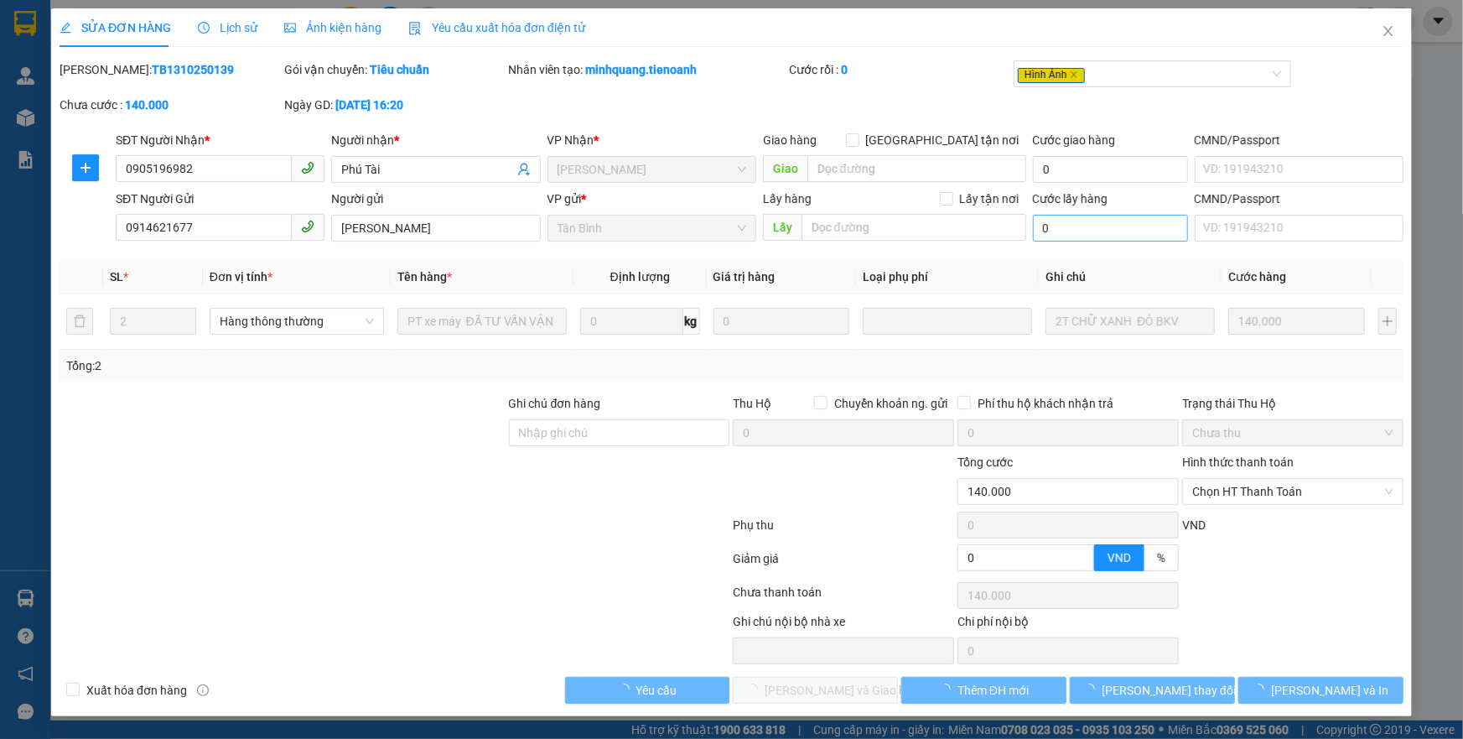
type input "0905196982"
type input "Phú Tài"
type input "0914621677"
type input "Hùng Tâm Vương"
type input "0"
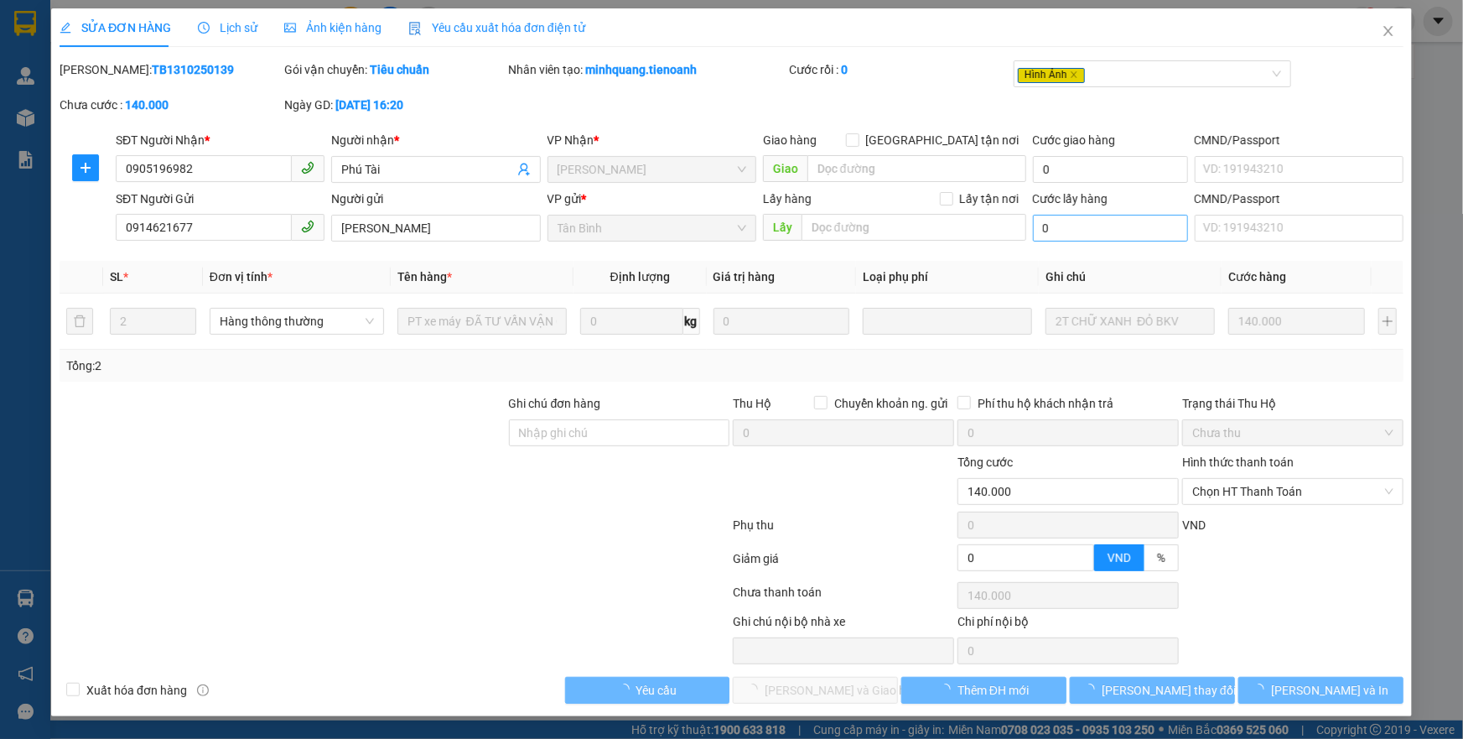
type input "140.000"
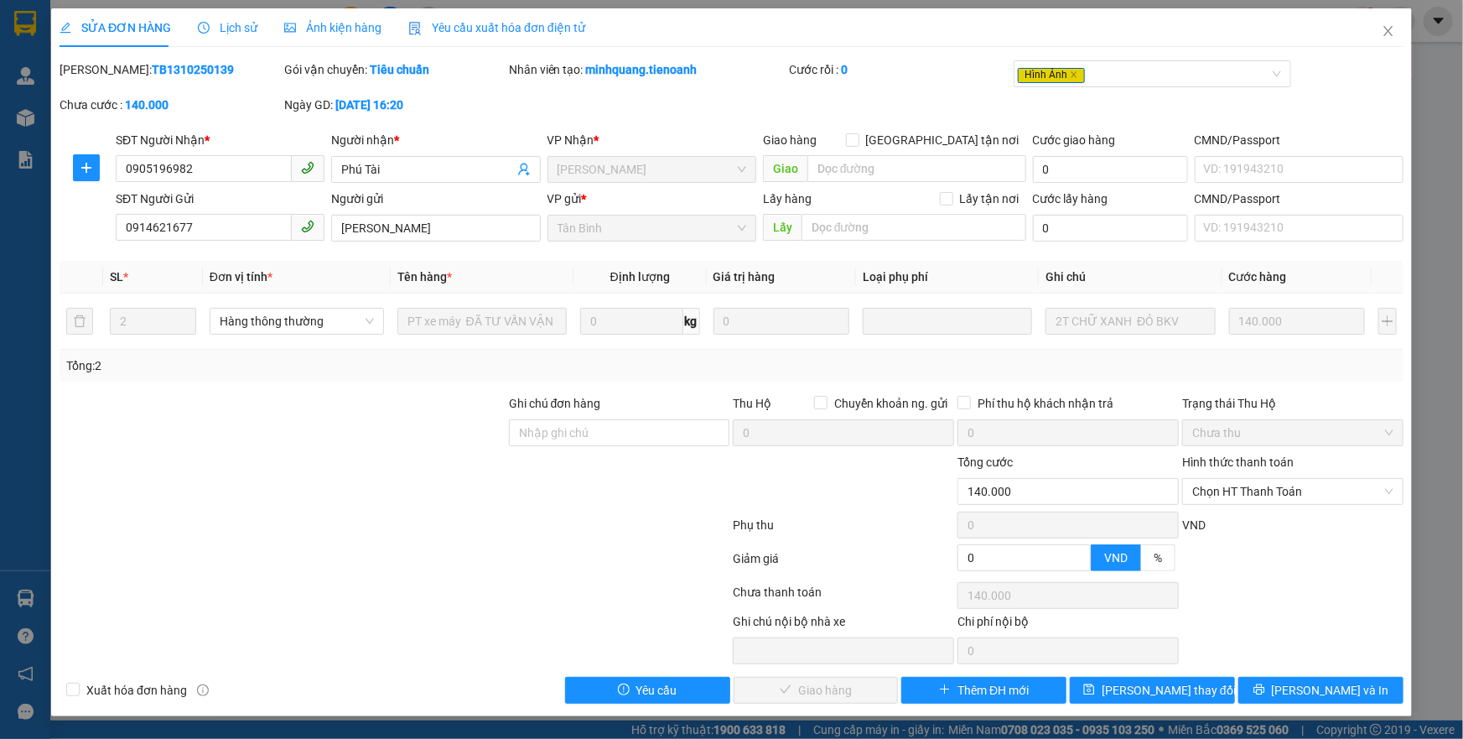
click at [1232, 475] on div "Hình thức thanh toán" at bounding box center [1292, 465] width 221 height 25
drag, startPoint x: 1240, startPoint y: 498, endPoint x: 1239, endPoint y: 537, distance: 38.6
click at [1240, 511] on form "Ghi chú đơn hàng Thu Hộ Chuyển khoản ng. gửi 0 Phí thu hộ khách nhận trả 0 Trạn…" at bounding box center [732, 486] width 1344 height 184
drag, startPoint x: 1239, startPoint y: 537, endPoint x: 1253, endPoint y: 496, distance: 43.2
click at [1243, 528] on div "VND" at bounding box center [1292, 530] width 225 height 29
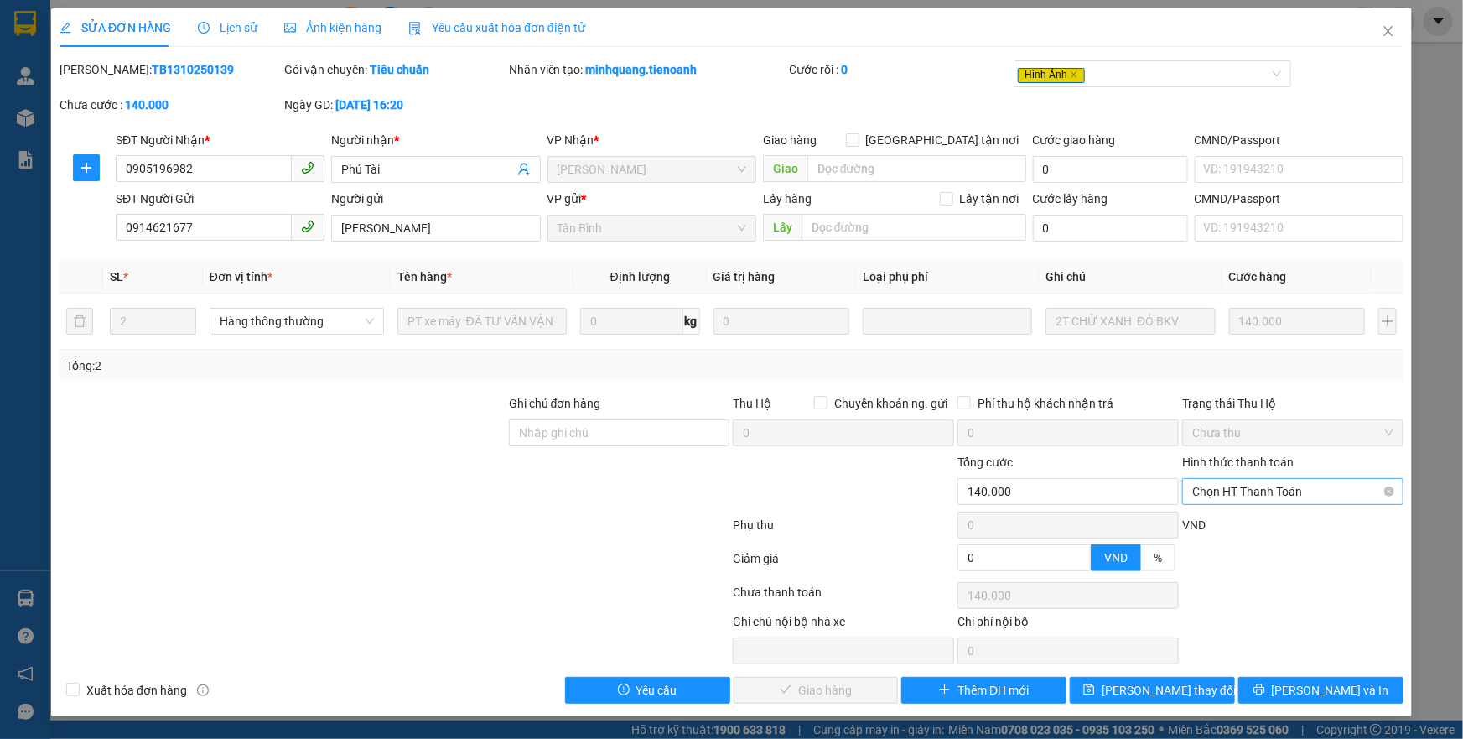
click at [1255, 491] on span "Chọn HT Thanh Toán" at bounding box center [1292, 491] width 201 height 25
click at [1232, 512] on div "Tại văn phòng" at bounding box center [1292, 524] width 221 height 27
drag, startPoint x: 830, startPoint y: 684, endPoint x: 1085, endPoint y: 248, distance: 505.0
click at [829, 678] on button "Lưu và Giao hàng" at bounding box center [816, 690] width 165 height 27
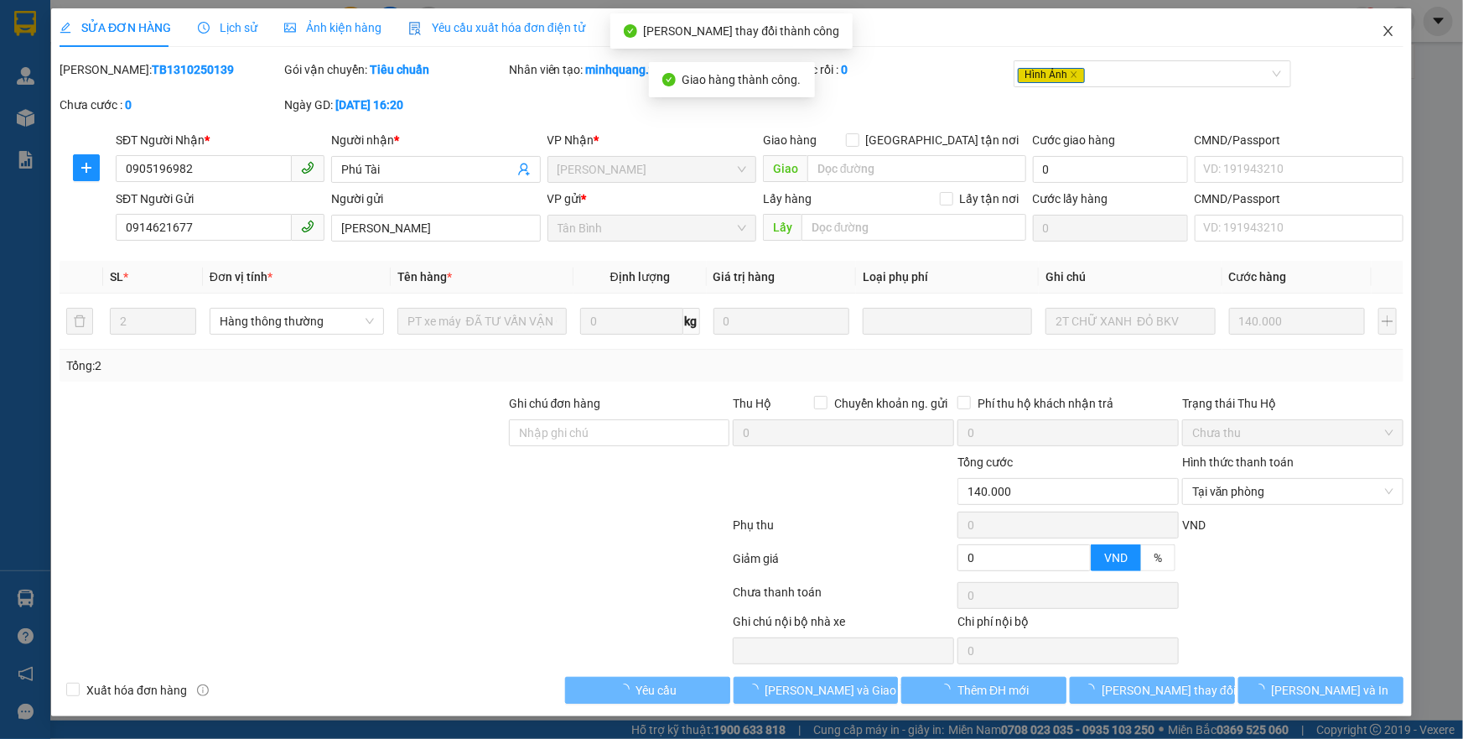
click at [1385, 43] on span "Close" at bounding box center [1388, 31] width 47 height 47
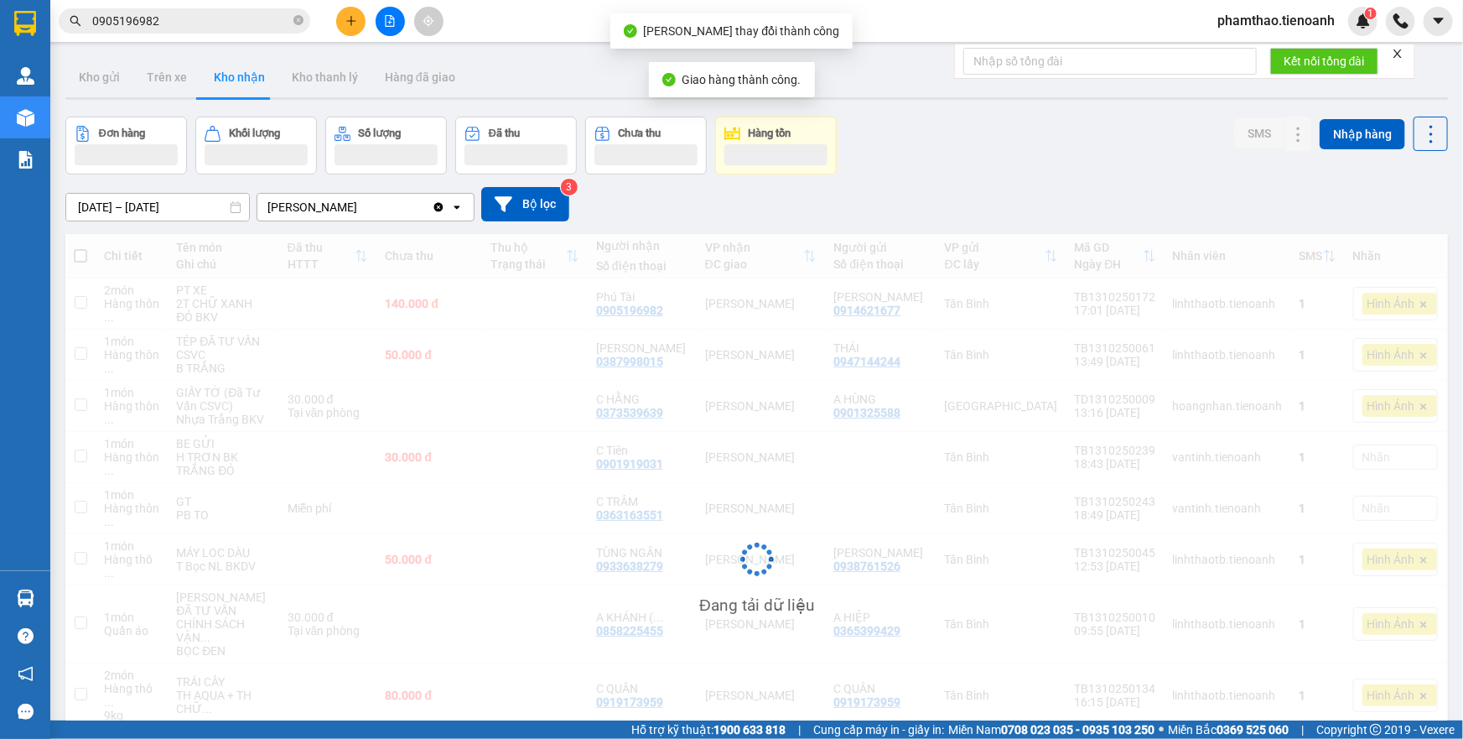
click at [263, 18] on input "0905196982" at bounding box center [191, 21] width 198 height 18
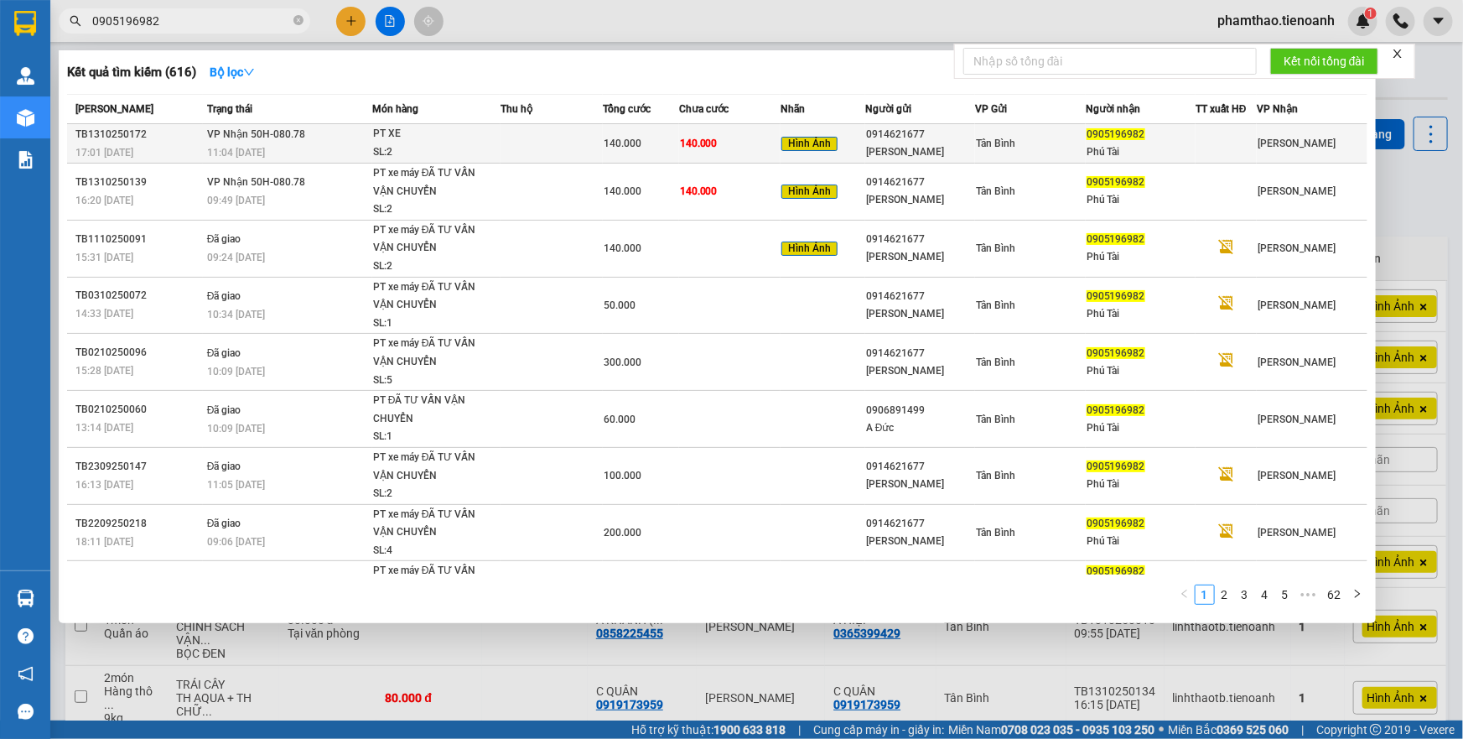
click at [562, 137] on td at bounding box center [551, 143] width 101 height 39
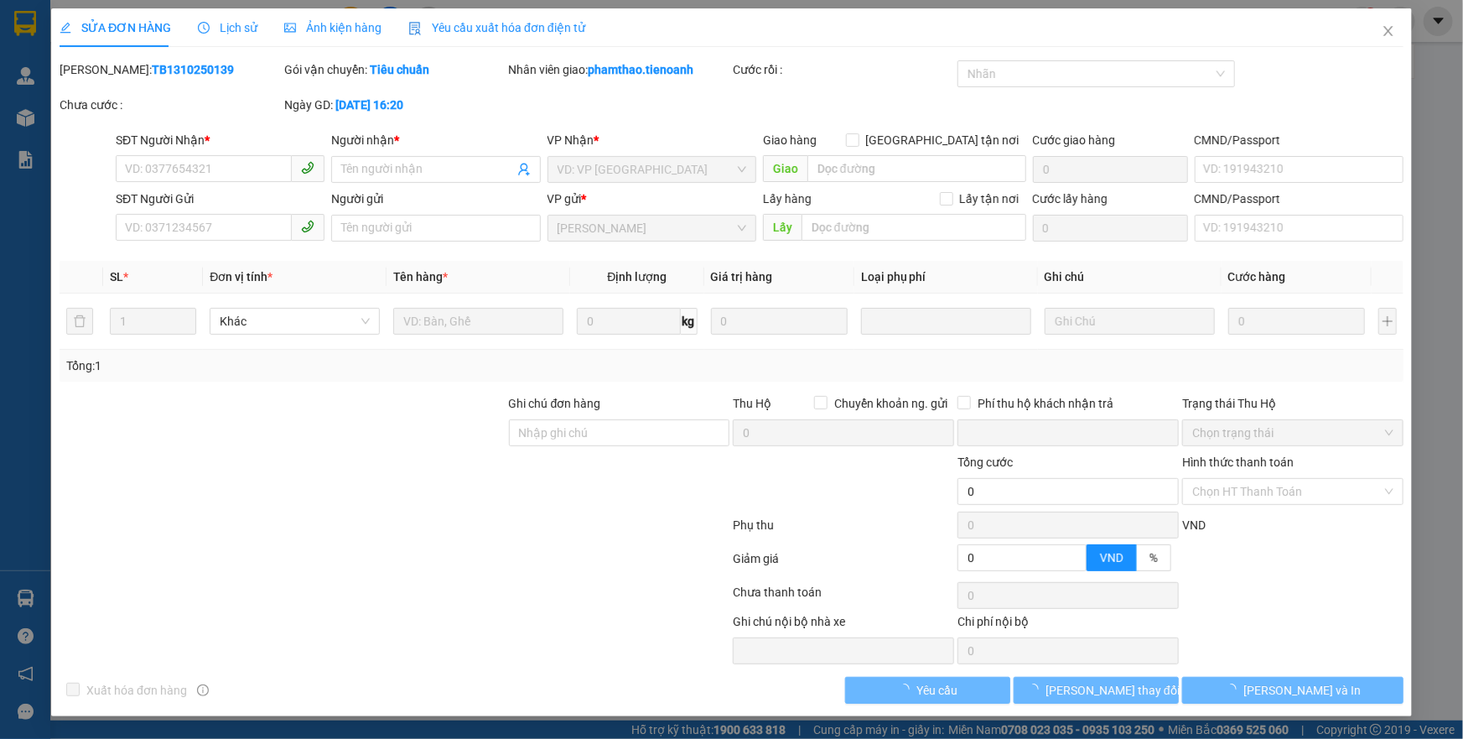
type input "0905196982"
type input "Phú Tài"
type input "0914621677"
type input "Hùng Tâm Vương"
type input "0"
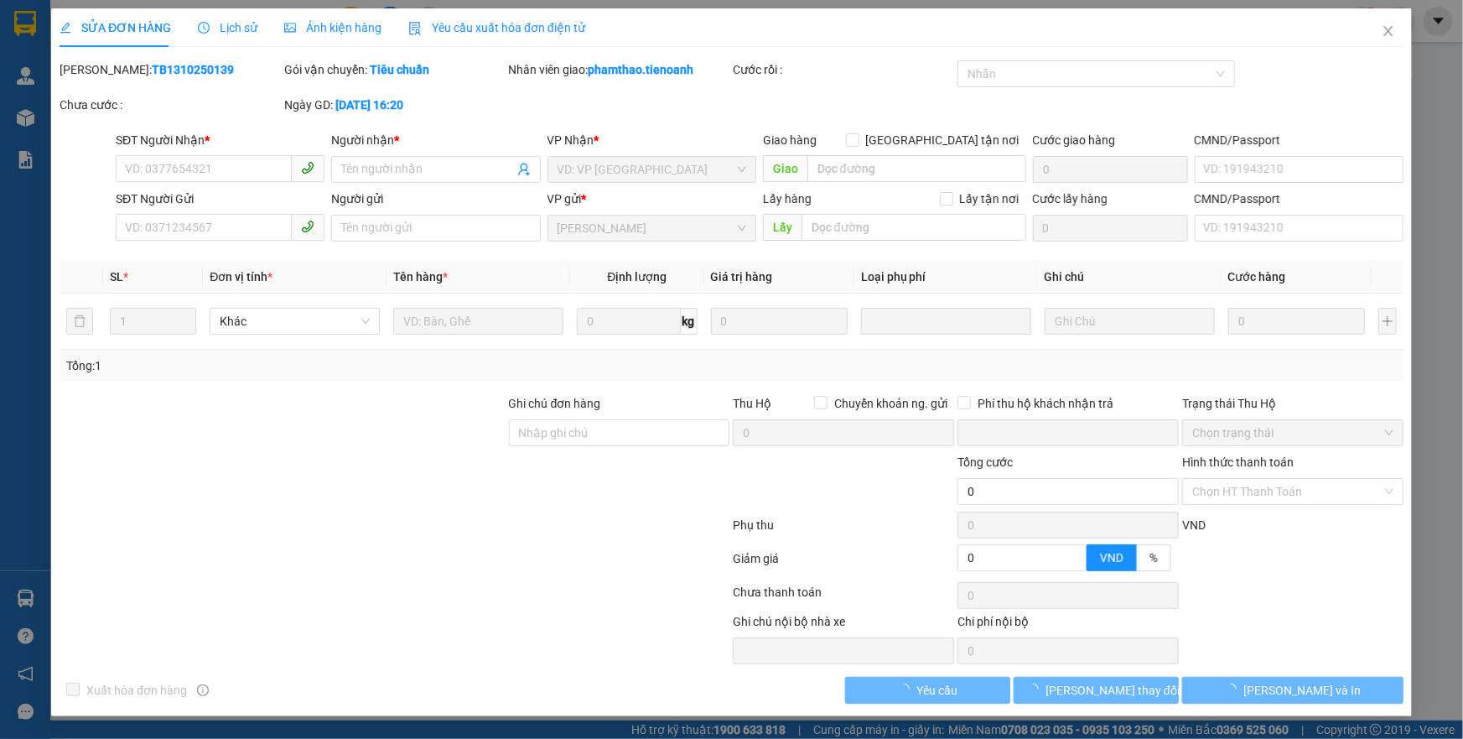
type input "140.000"
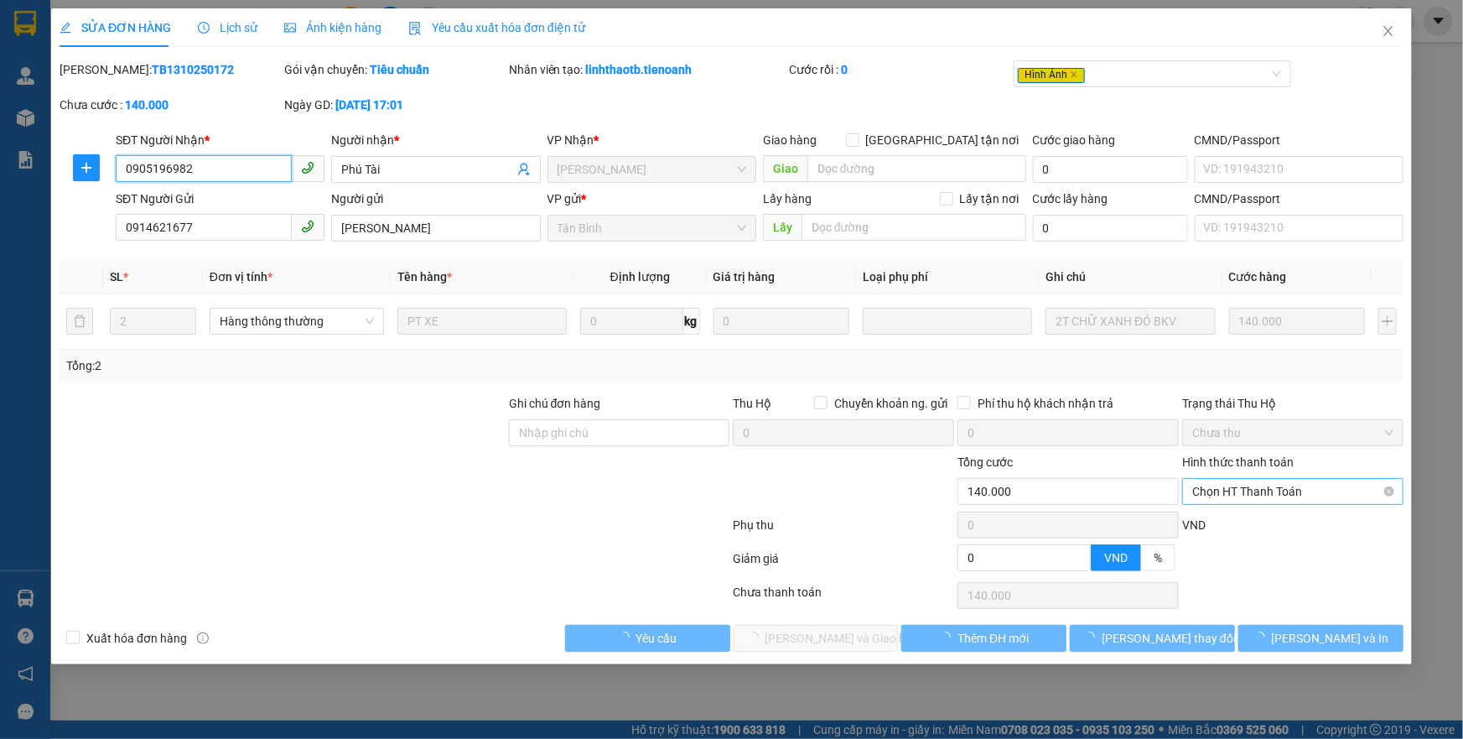
click at [1223, 495] on span "Chọn HT Thanh Toán" at bounding box center [1292, 491] width 201 height 25
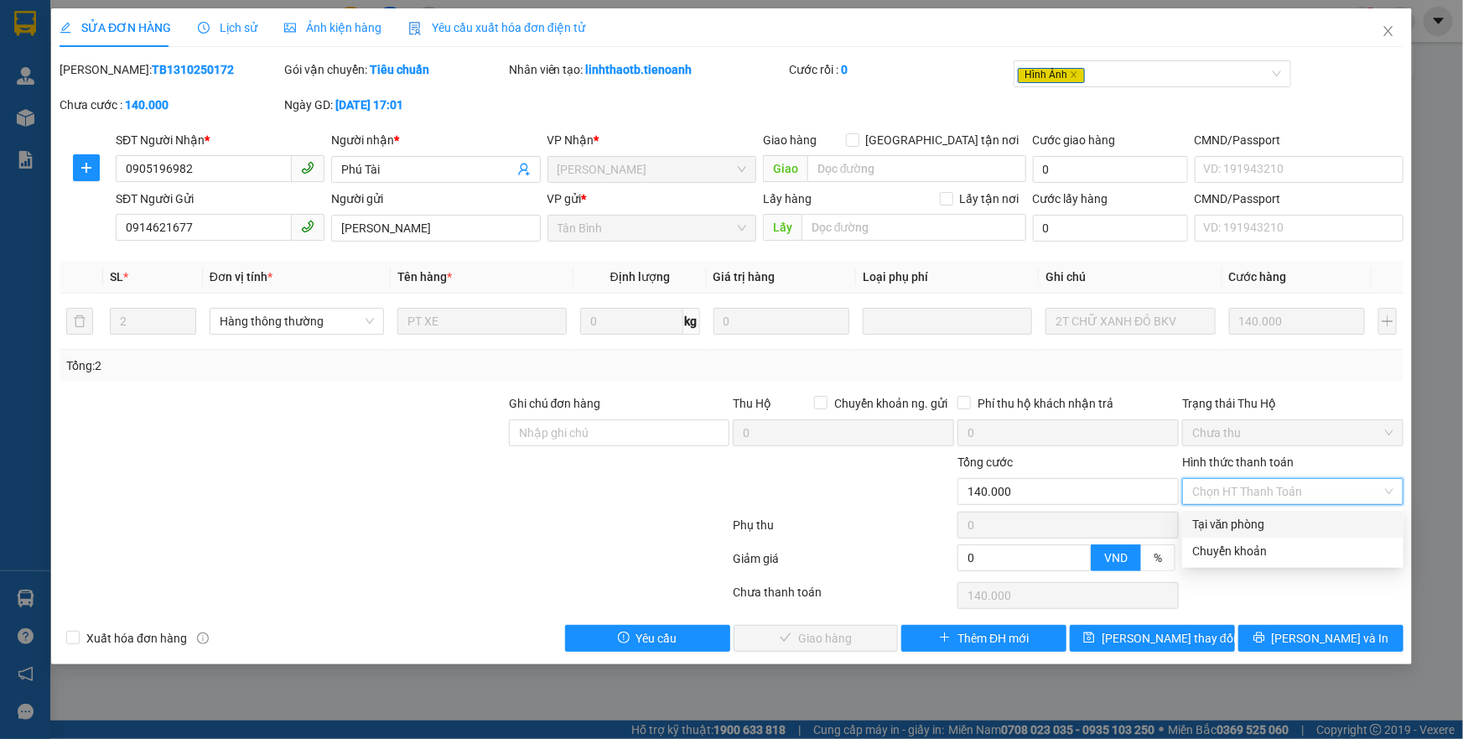
click at [1231, 525] on div "Tại văn phòng" at bounding box center [1292, 524] width 201 height 18
type input "0"
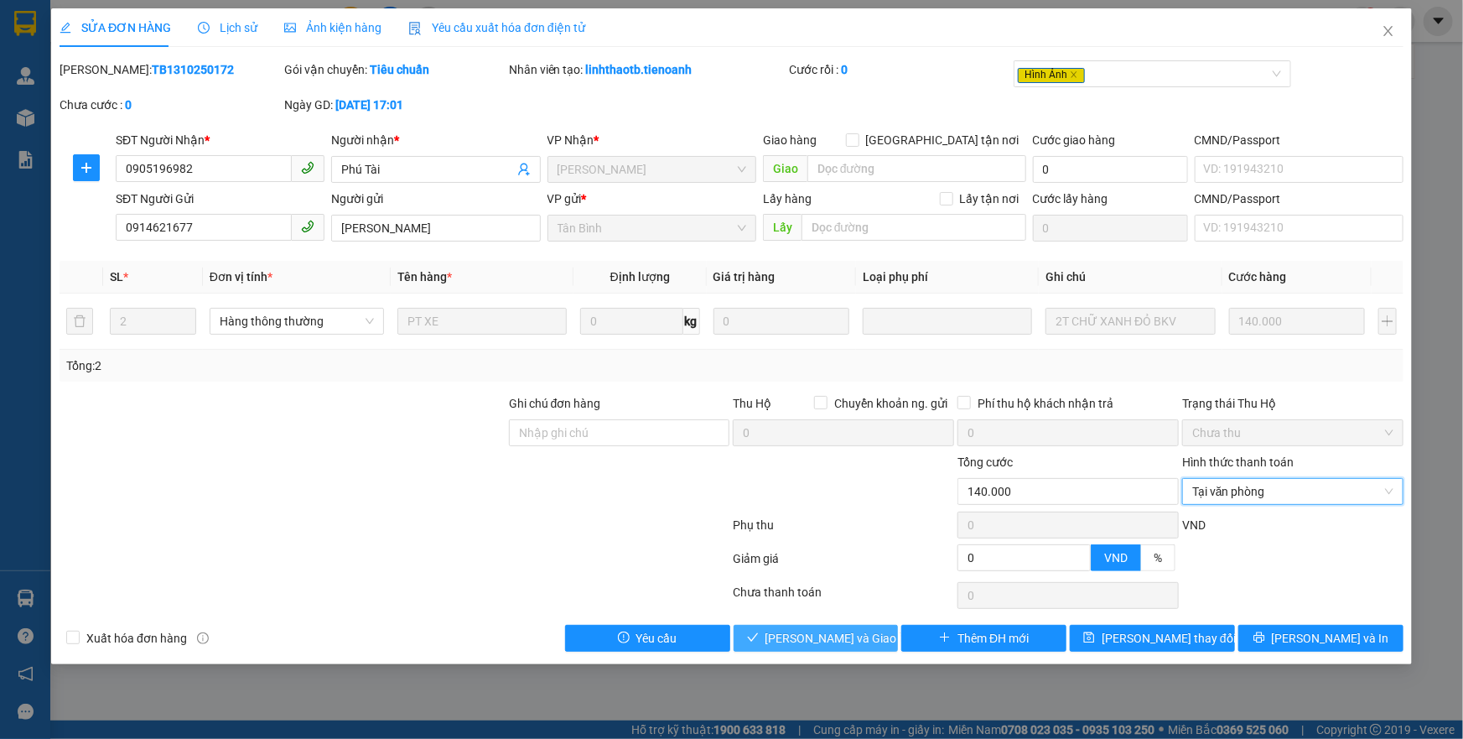
click at [759, 637] on icon "check" at bounding box center [753, 637] width 12 height 12
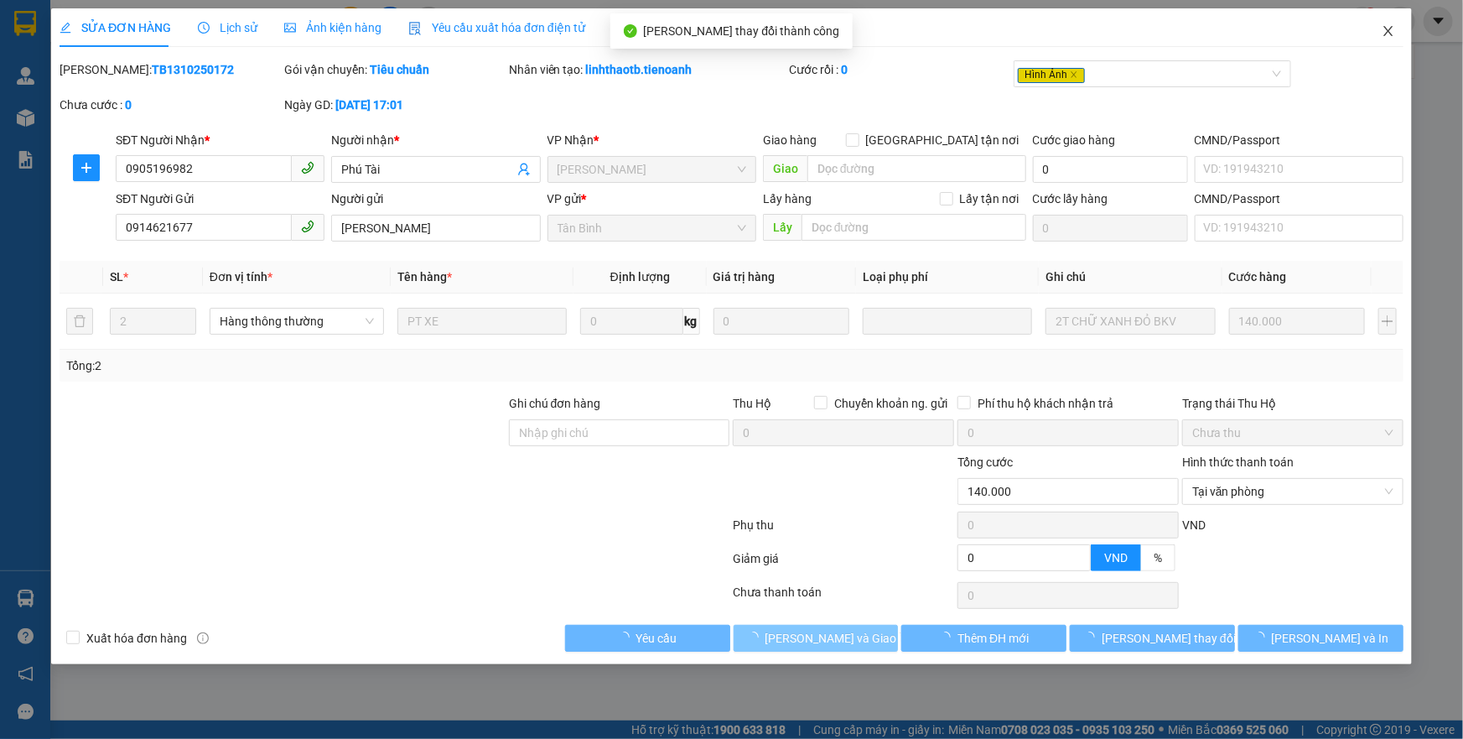
click at [1379, 33] on span "Close" at bounding box center [1388, 31] width 47 height 47
